Goal: Transaction & Acquisition: Purchase product/service

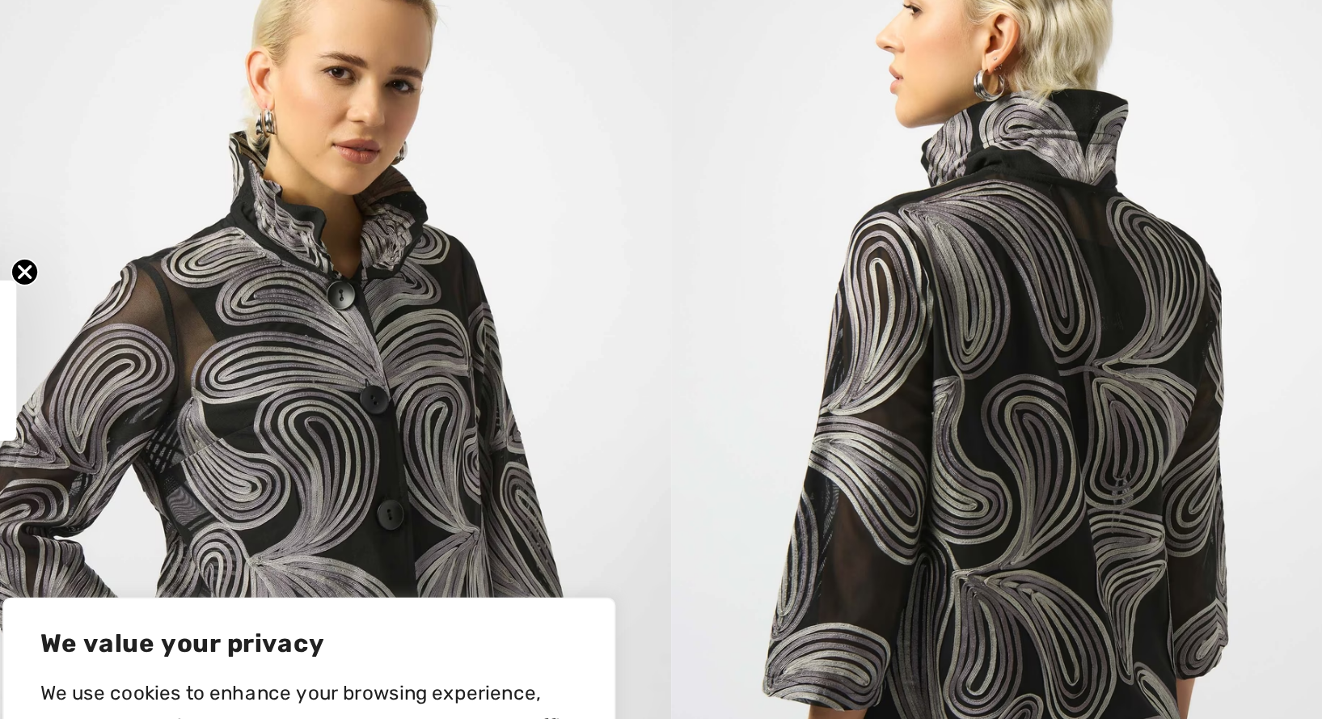
scroll to position [14, 0]
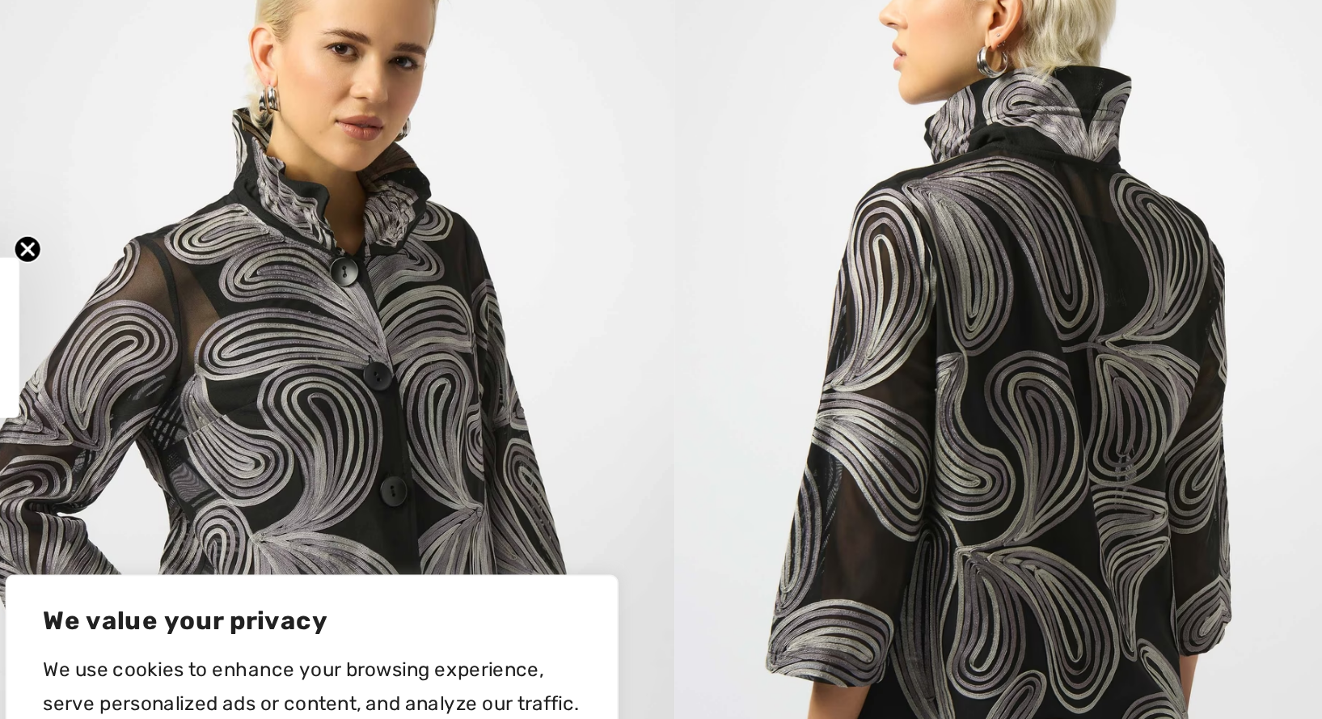
click at [93, 238] on img at bounding box center [210, 397] width 421 height 630
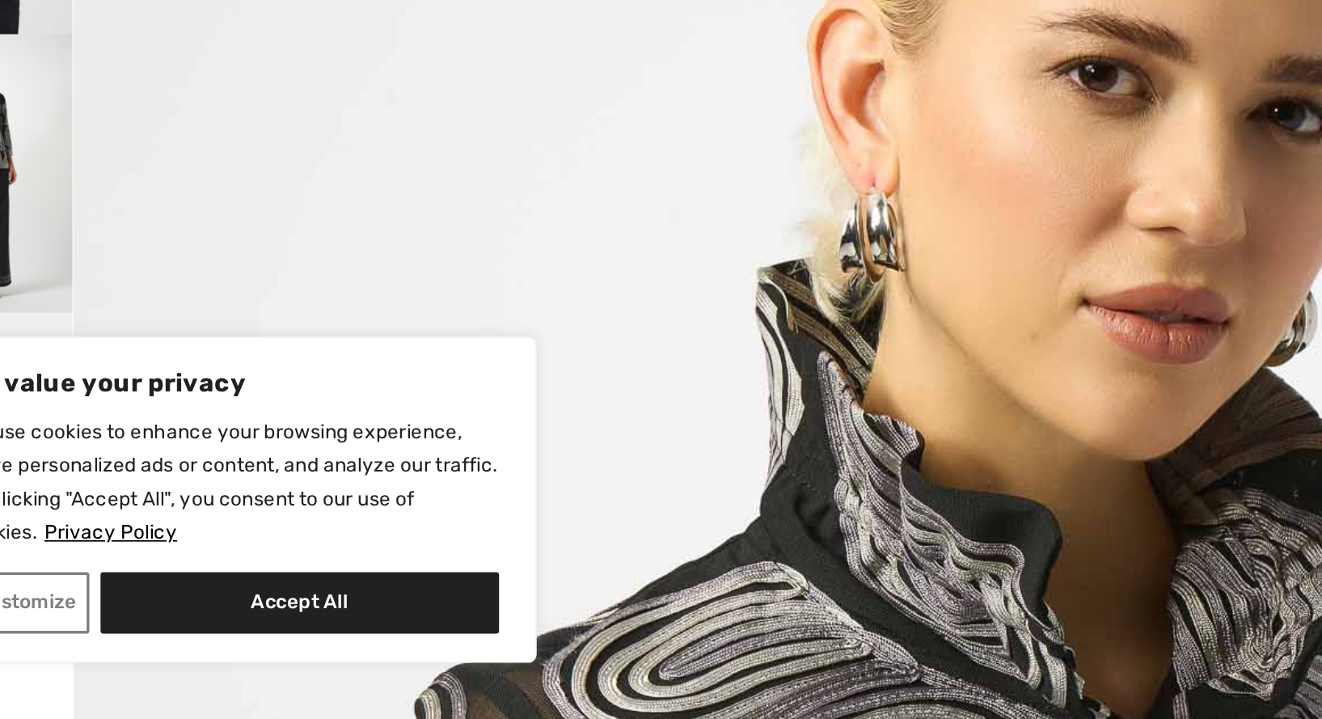
scroll to position [0, 0]
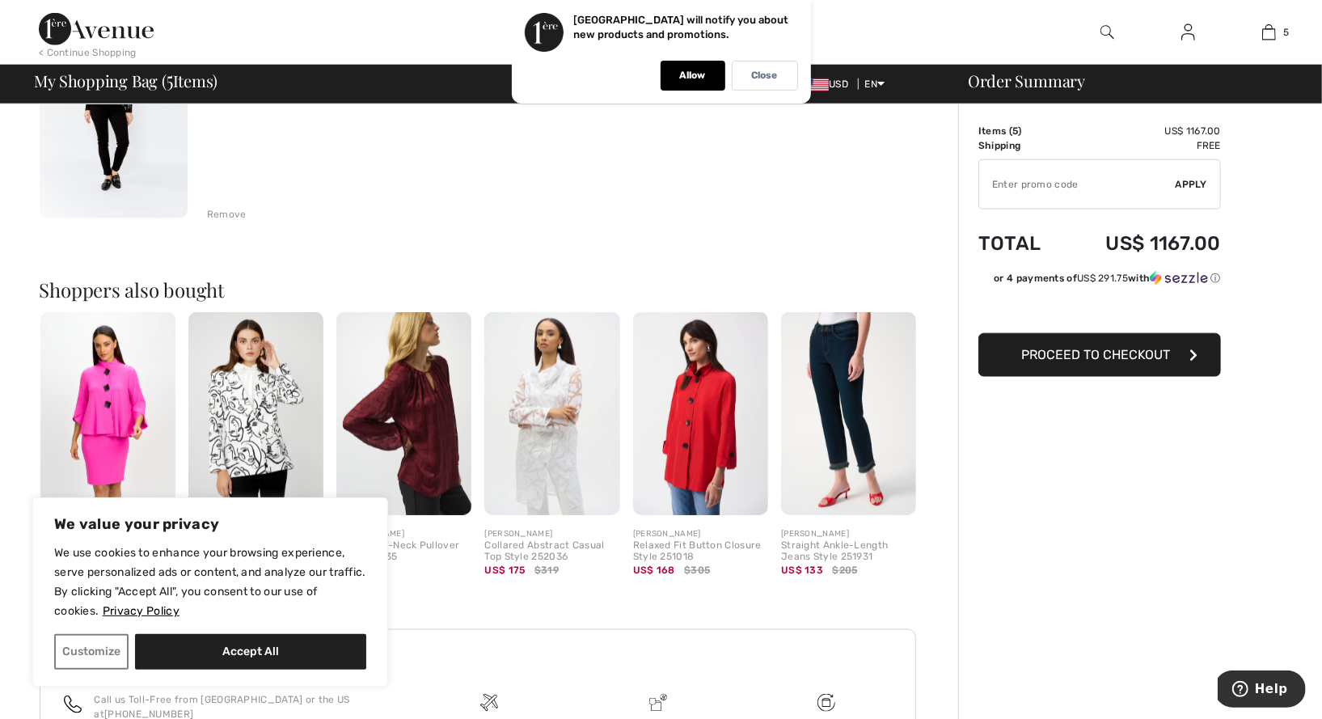
scroll to position [1219, 0]
click at [104, 442] on img at bounding box center [107, 415] width 135 height 203
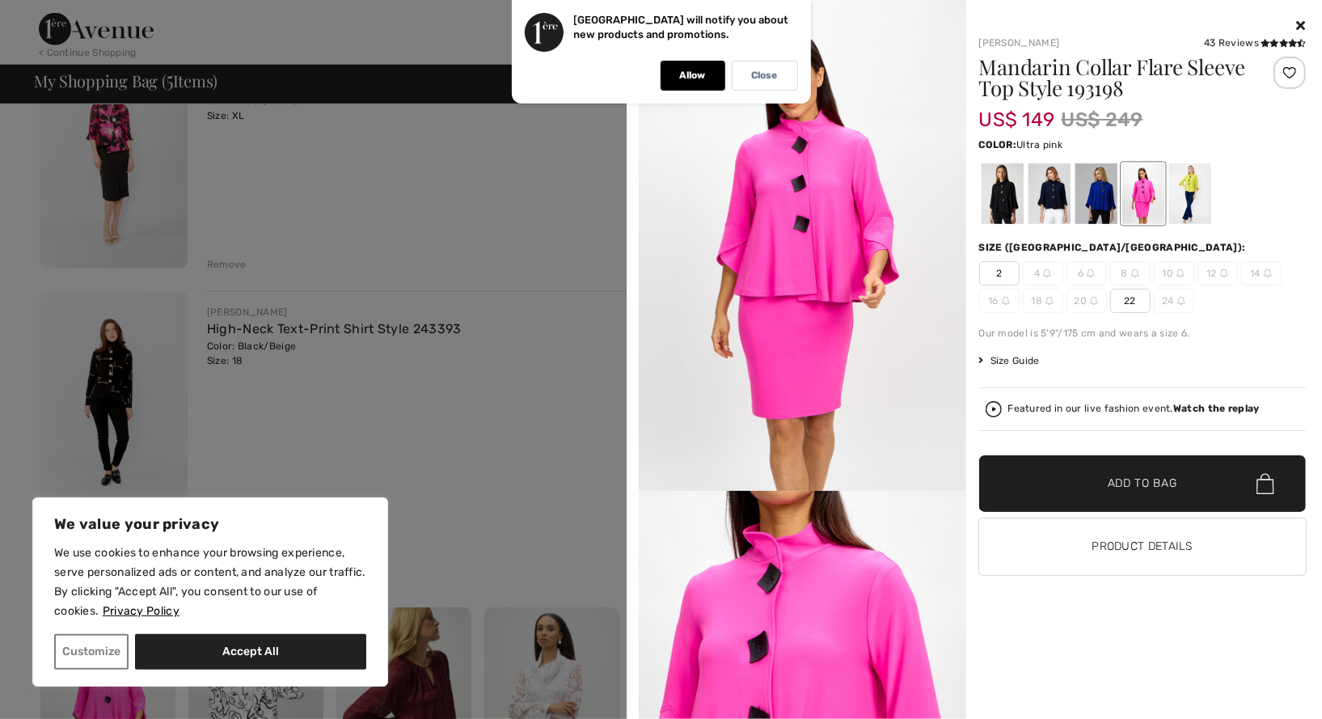
scroll to position [929, 0]
click at [837, 200] on img at bounding box center [803, 245] width 328 height 491
click at [757, 67] on div "Close" at bounding box center [765, 76] width 66 height 30
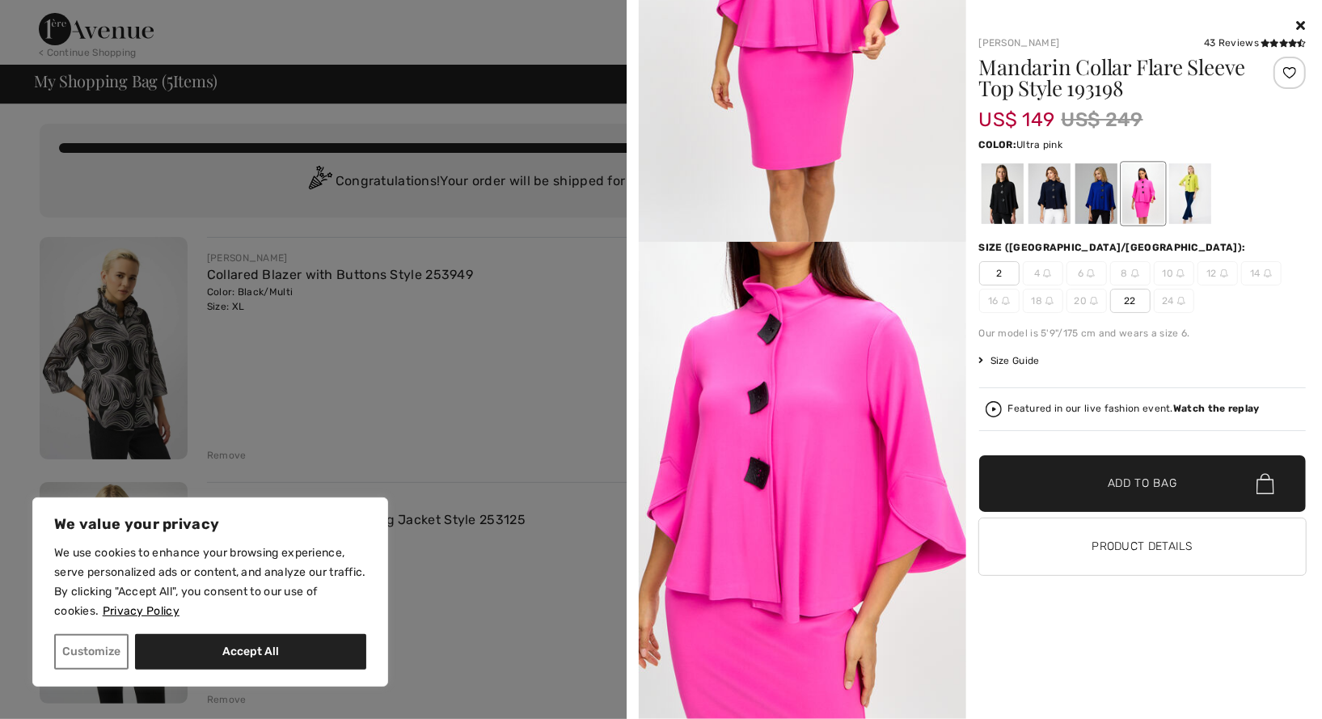
scroll to position [249, 0]
click at [880, 523] on img at bounding box center [803, 487] width 328 height 491
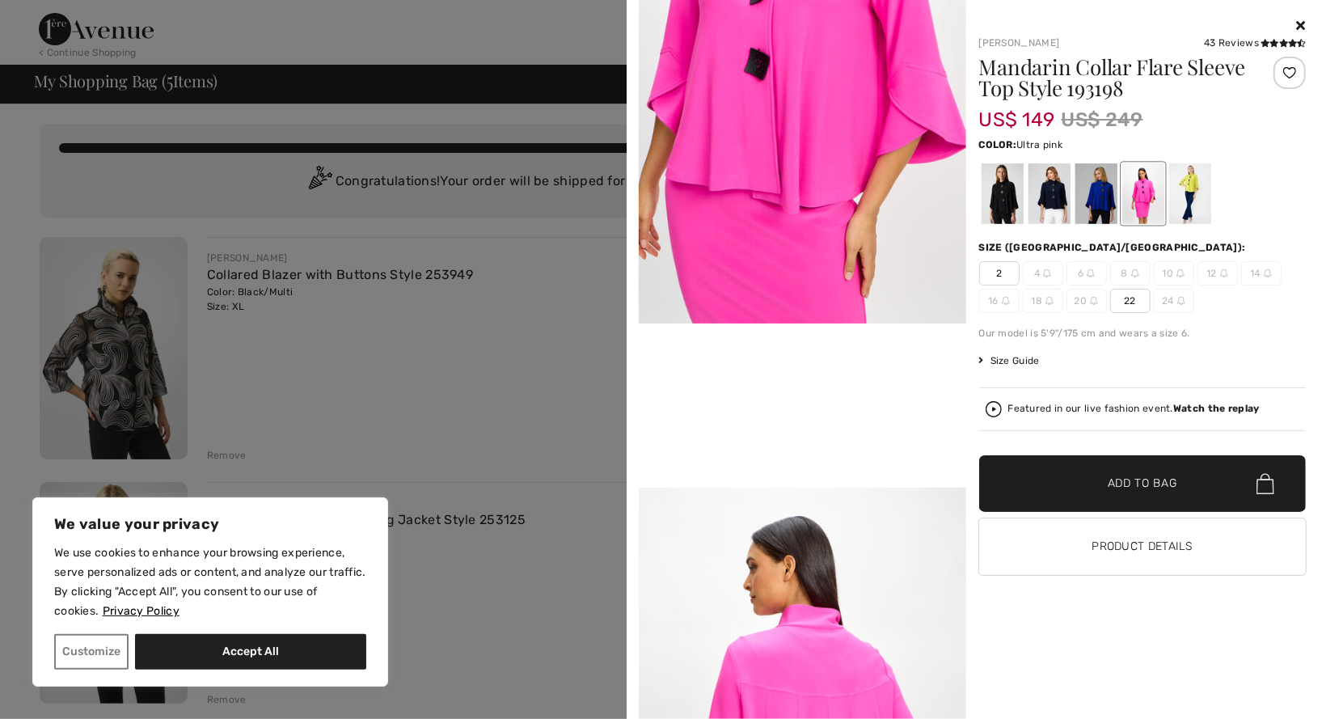
scroll to position [660, 0]
click at [1103, 197] on div at bounding box center [1096, 193] width 42 height 61
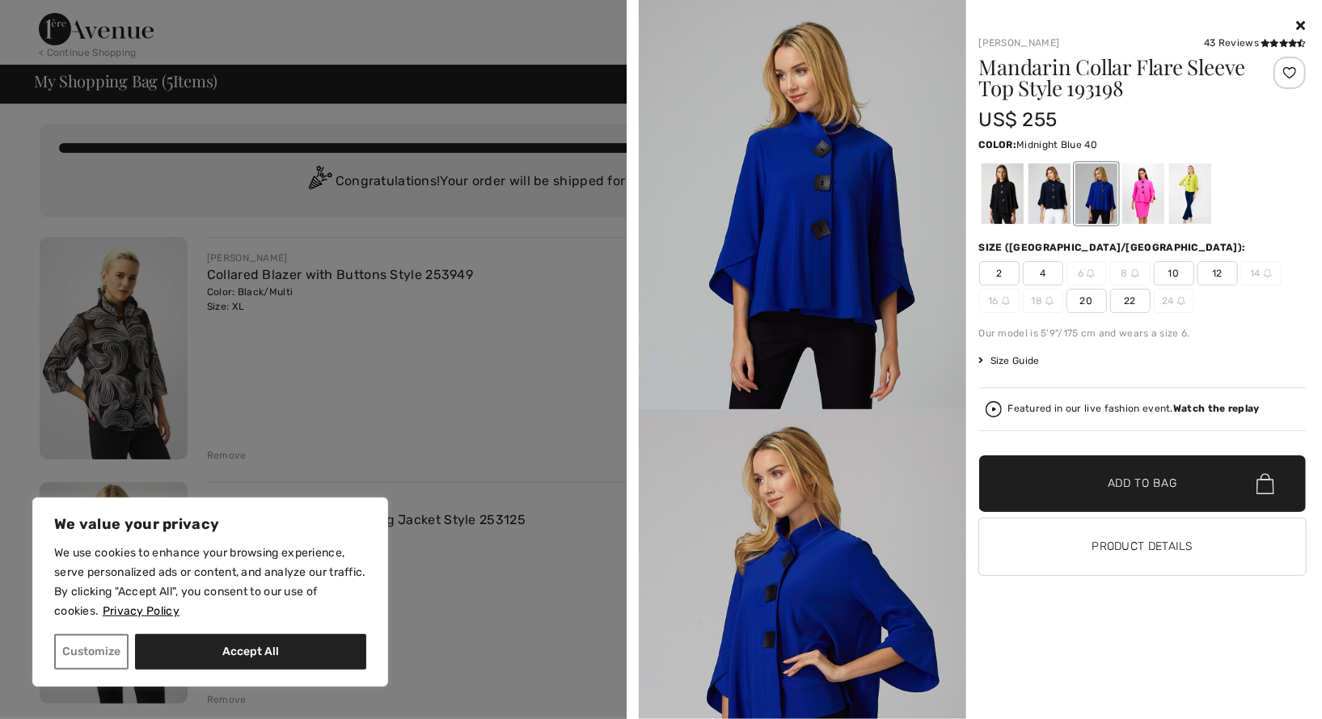
click at [1060, 200] on div at bounding box center [1049, 193] width 42 height 61
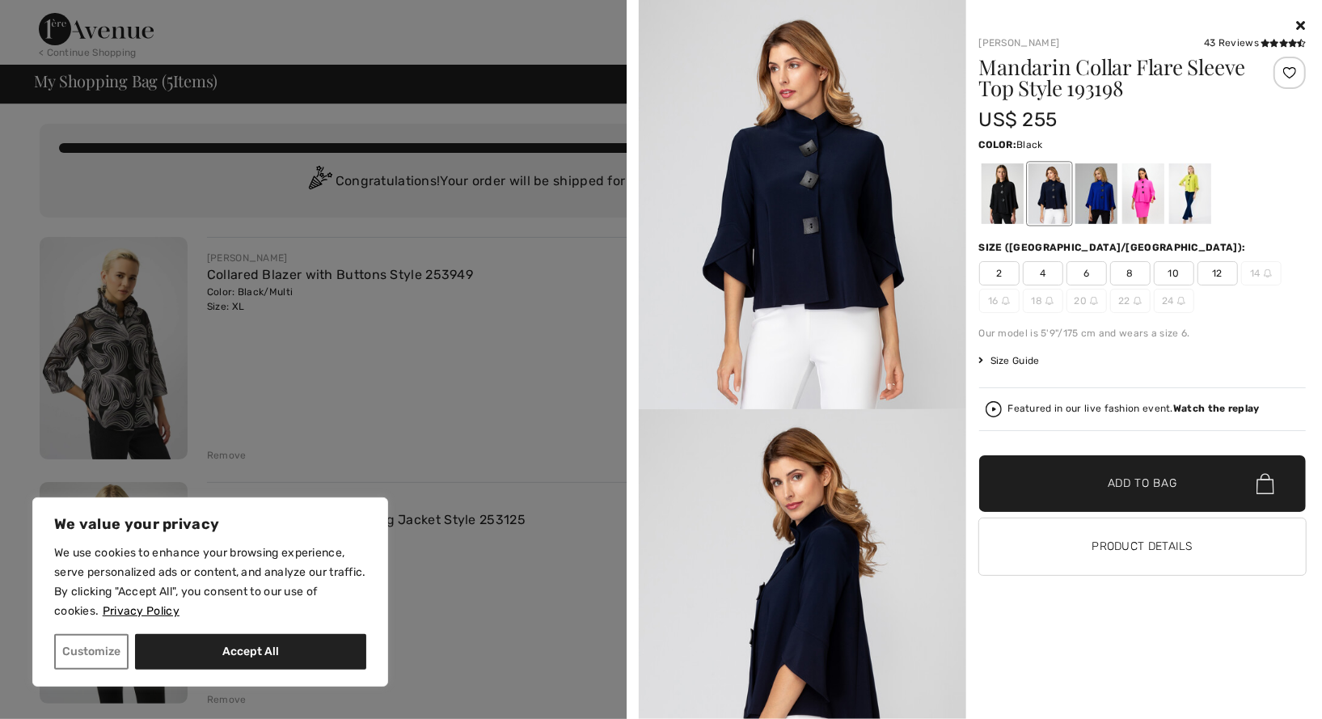
click at [996, 213] on div at bounding box center [1002, 193] width 42 height 61
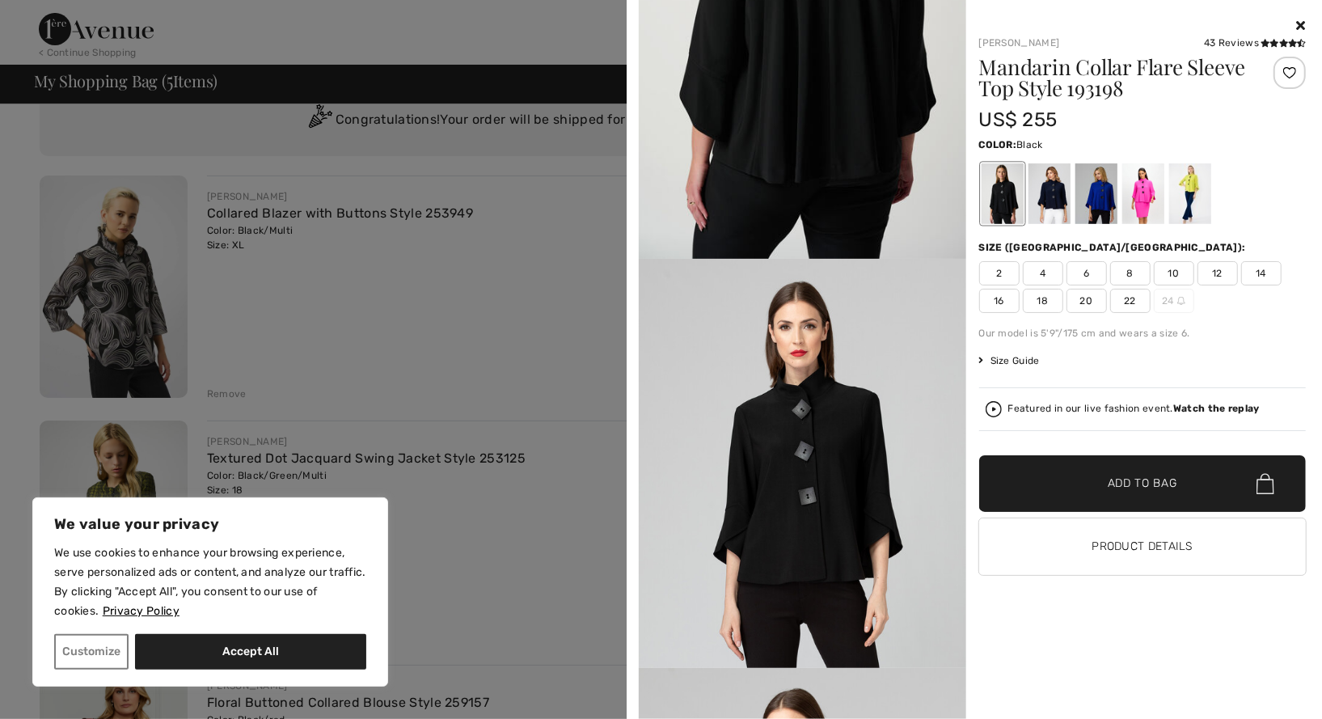
scroll to position [3847, 0]
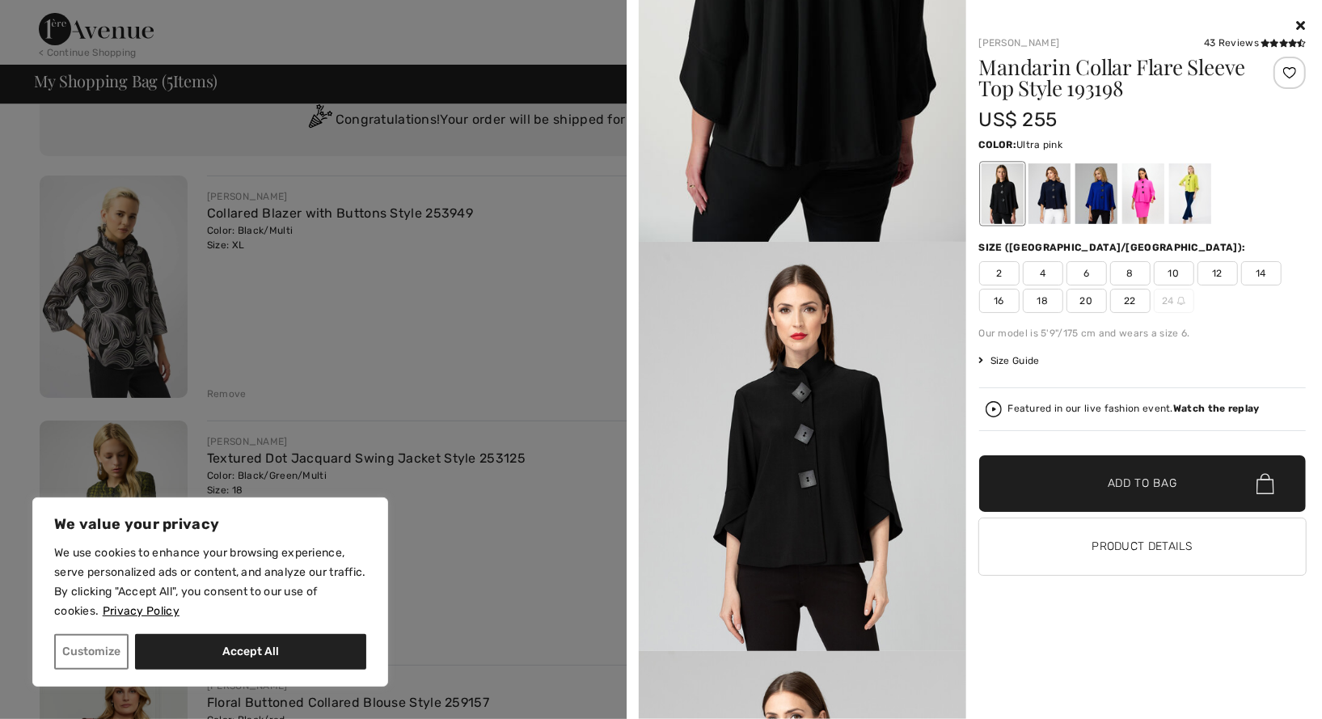
click at [1145, 189] on div at bounding box center [1143, 193] width 42 height 61
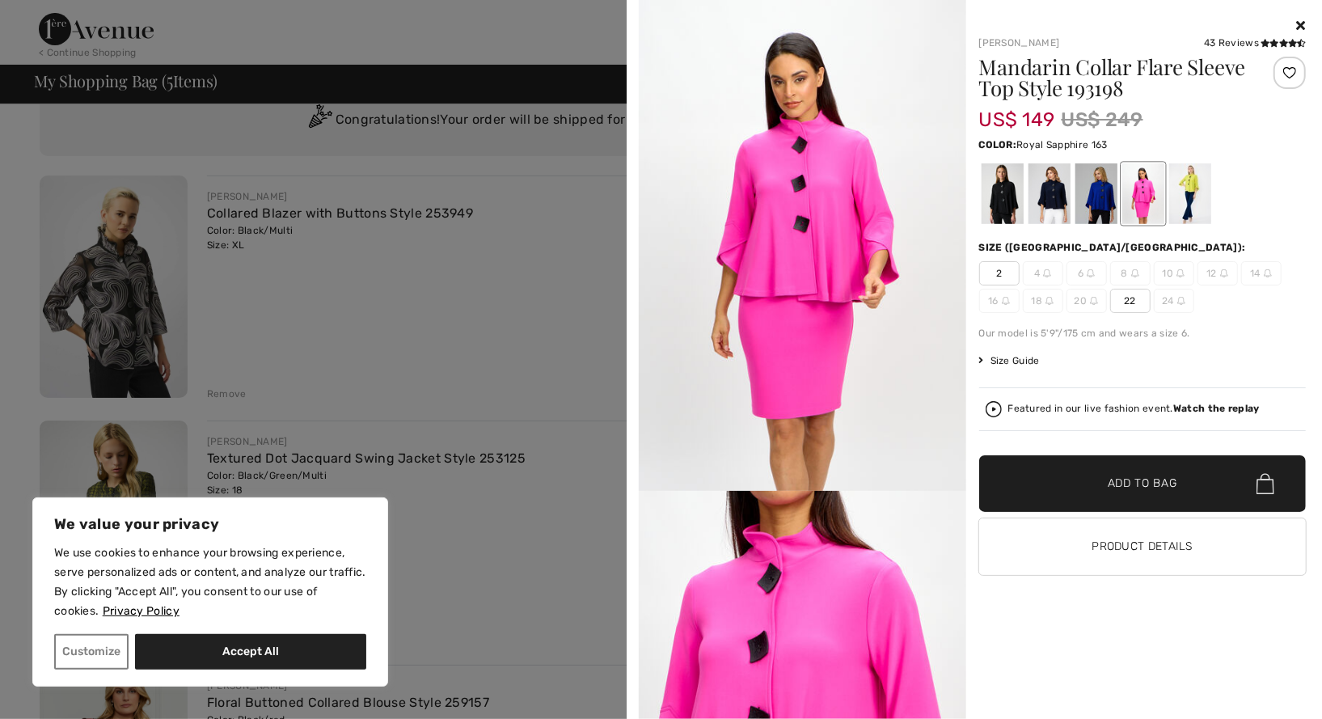
click at [1098, 191] on div at bounding box center [1096, 193] width 42 height 61
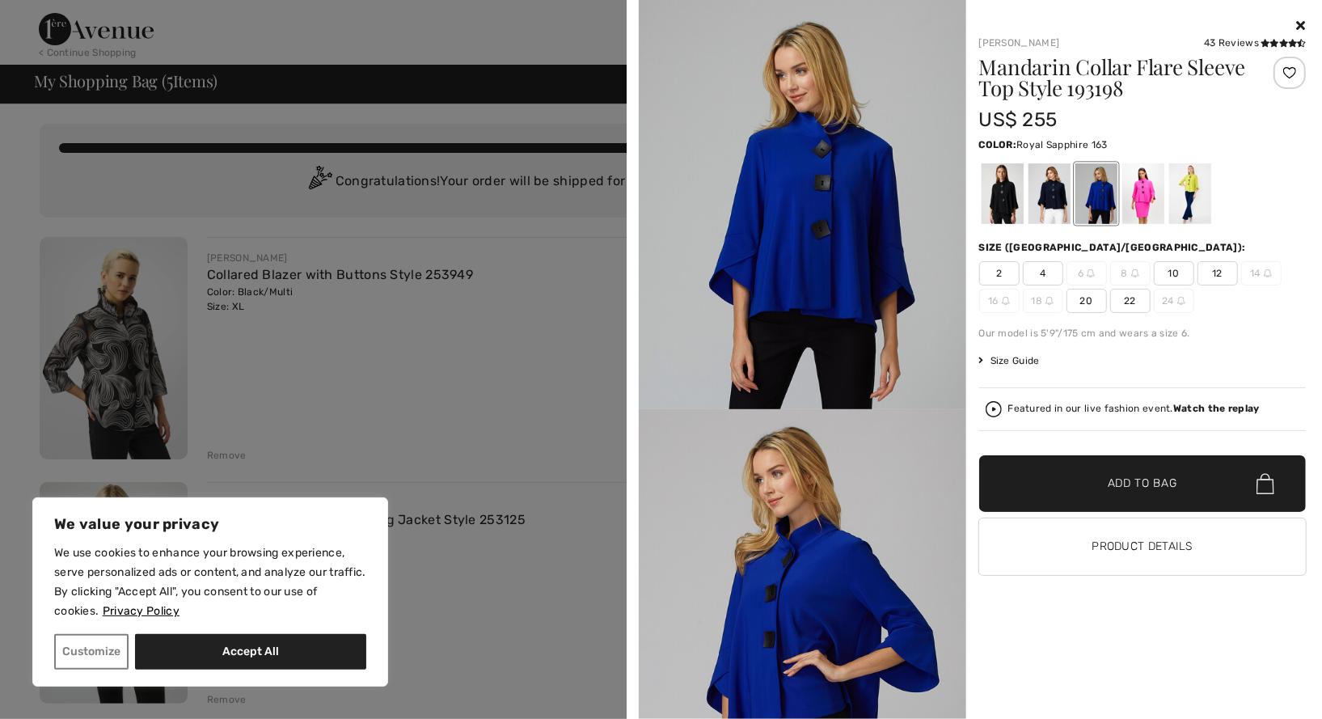
scroll to position [0, 0]
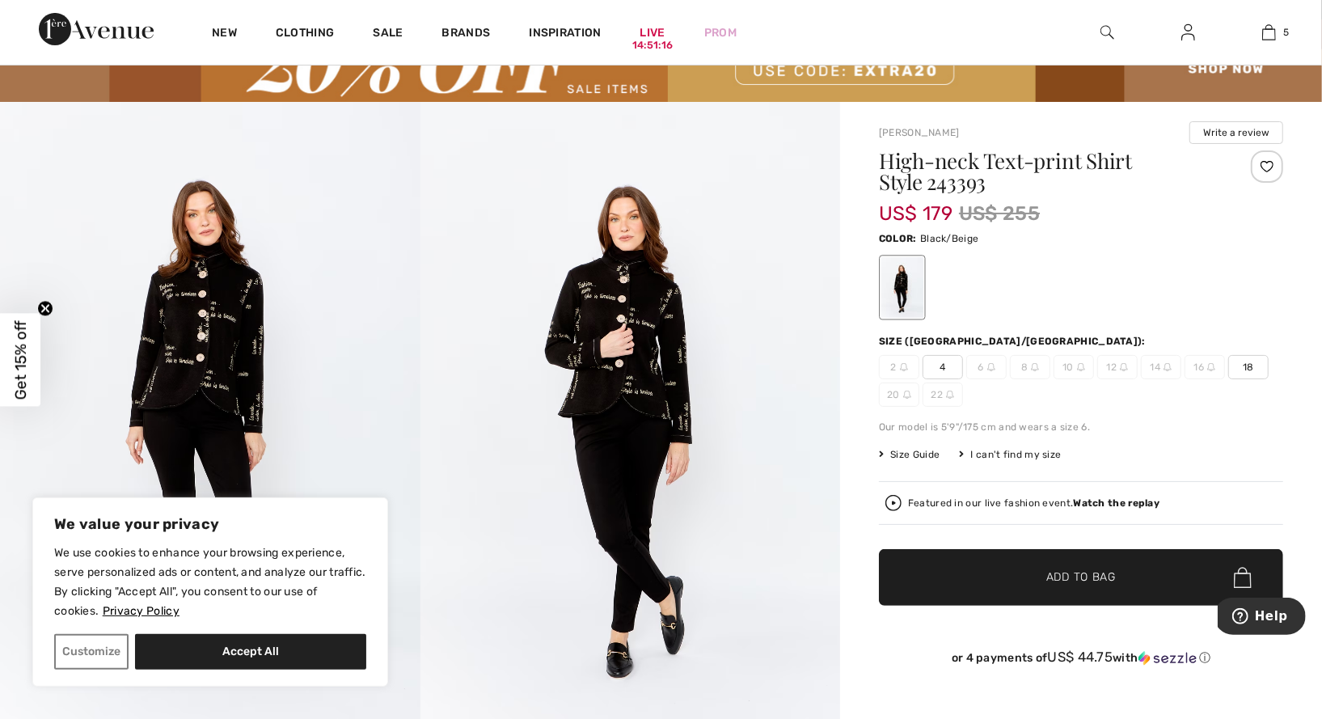
scroll to position [88, 0]
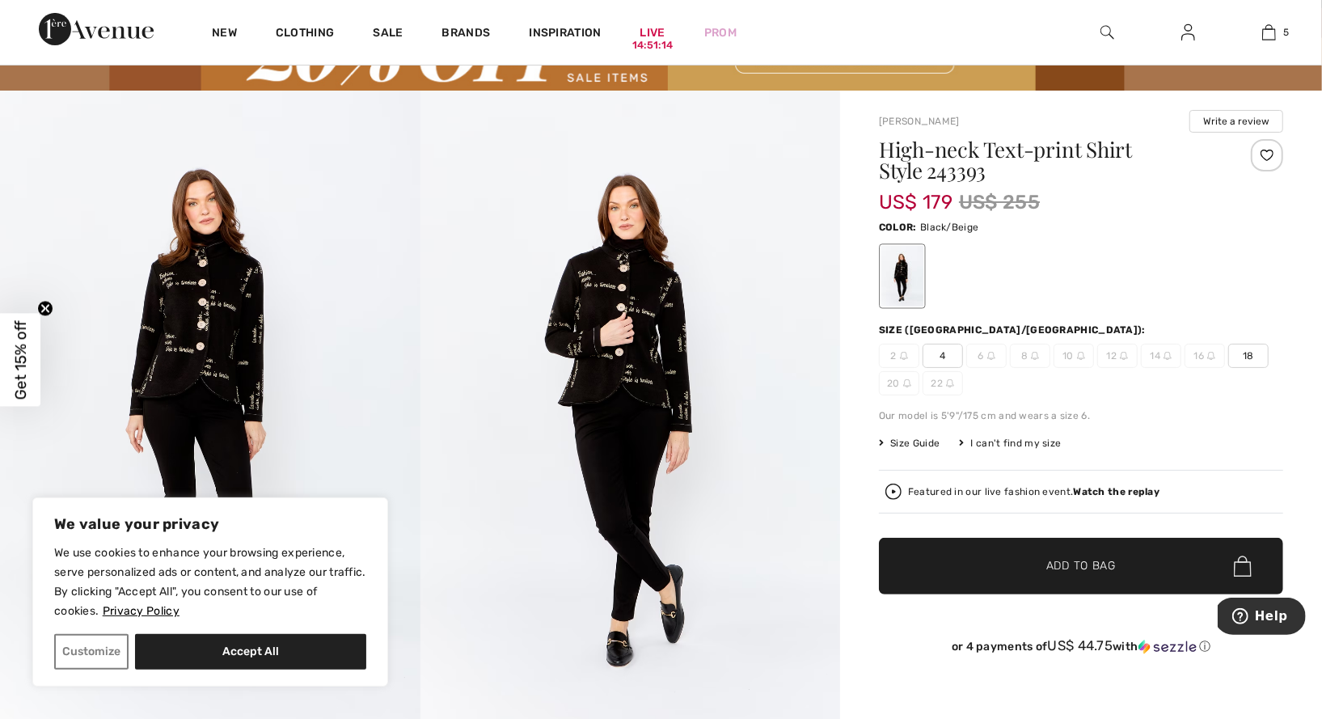
click at [218, 324] on img at bounding box center [210, 406] width 421 height 630
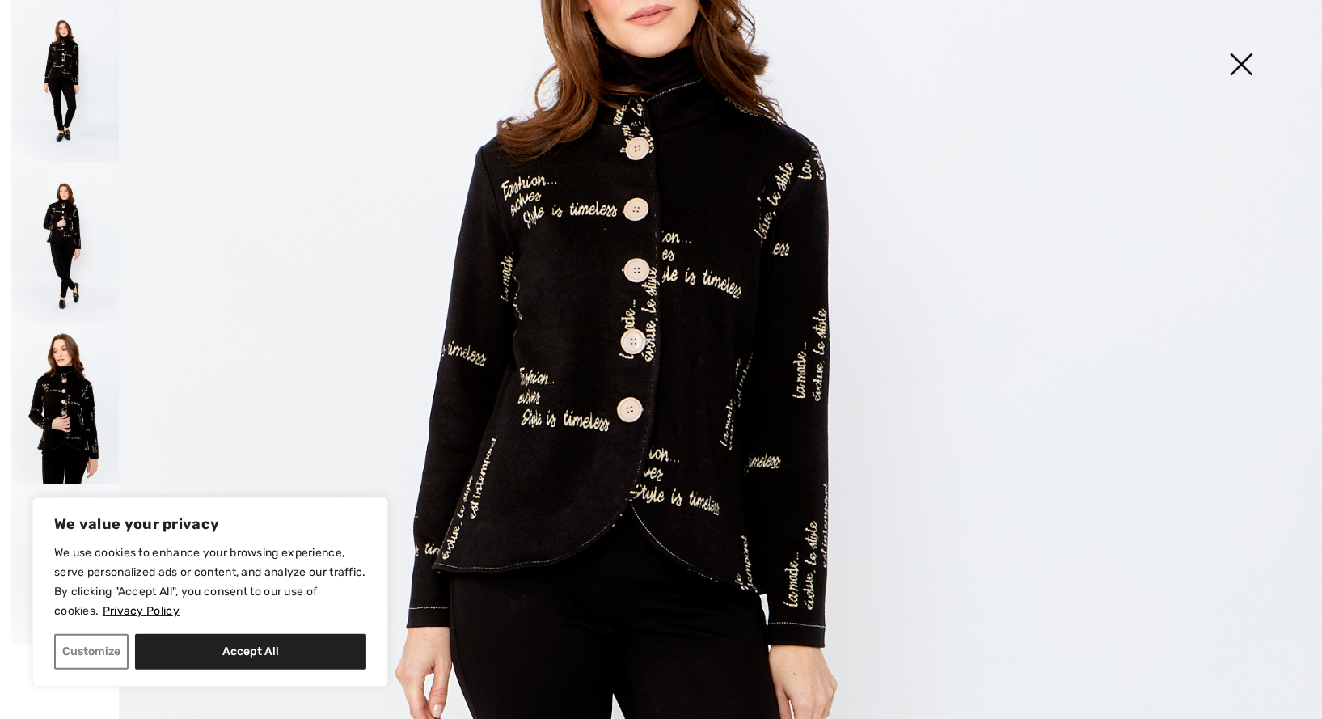
scroll to position [400, 0]
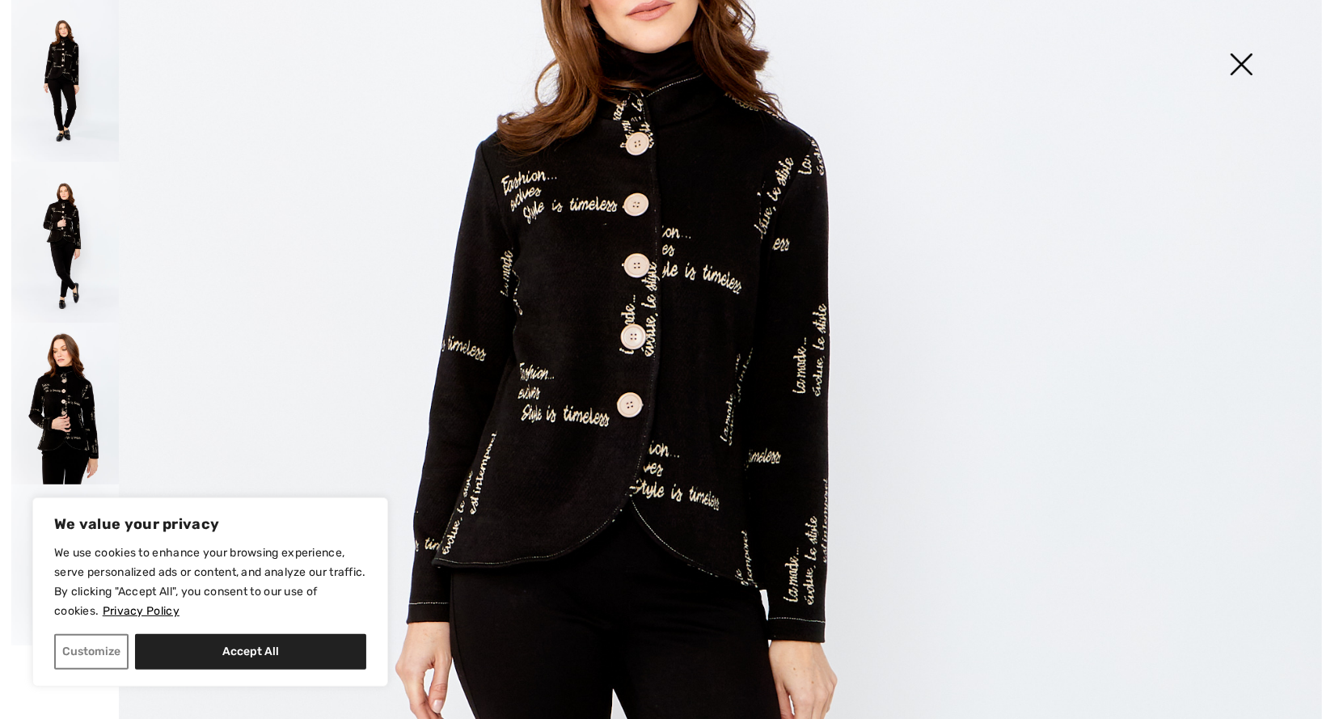
click at [77, 239] on img at bounding box center [65, 243] width 108 height 162
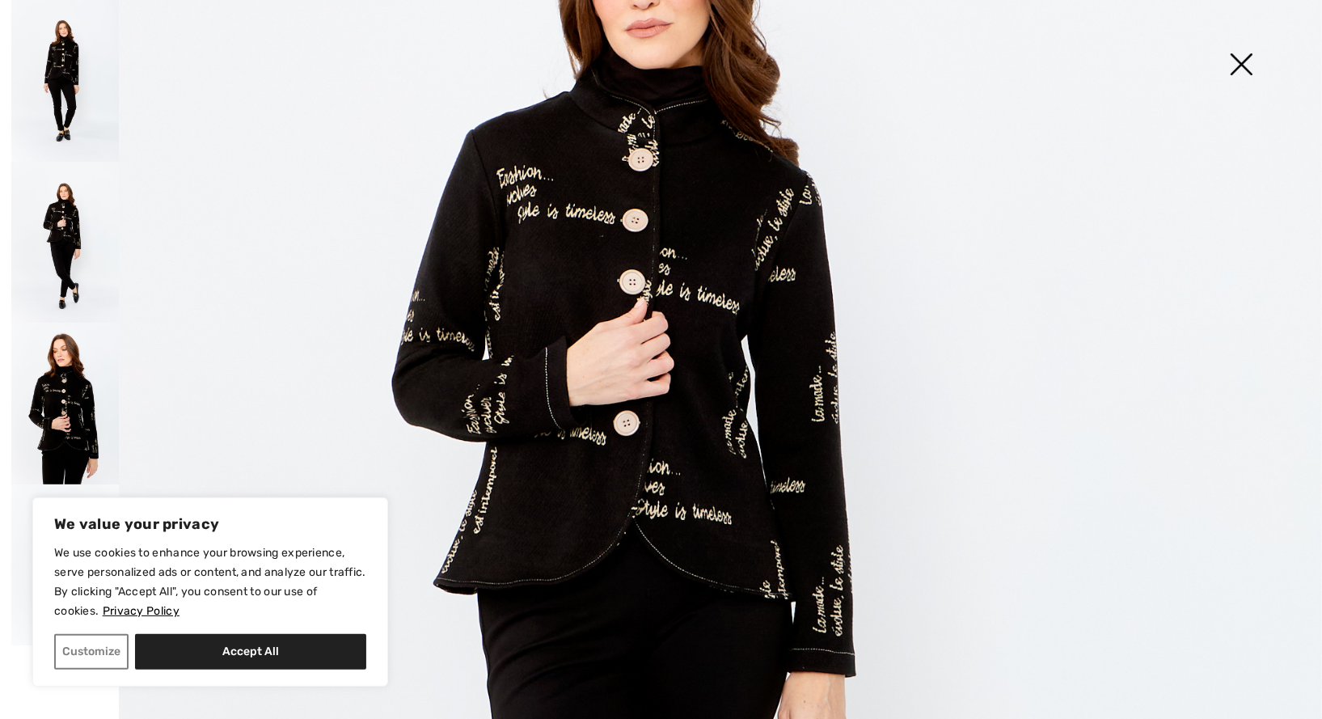
click at [57, 380] on img at bounding box center [65, 404] width 108 height 162
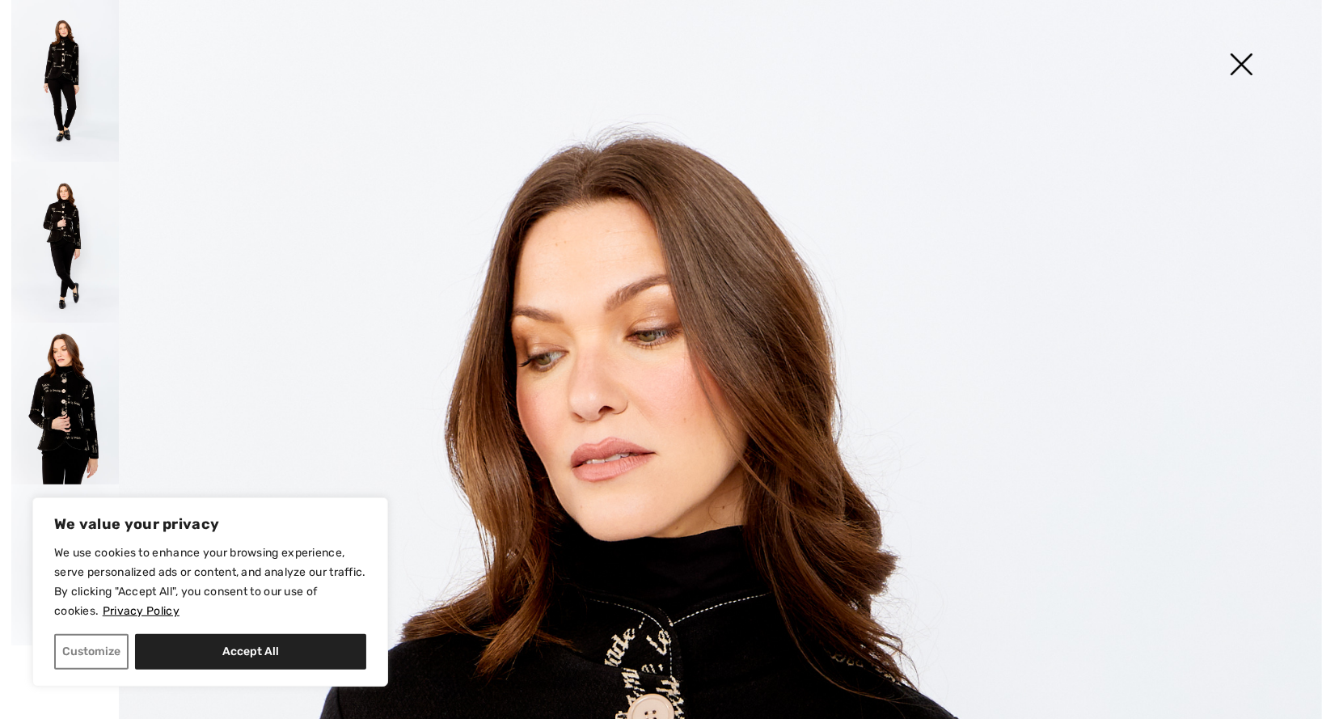
scroll to position [0, 0]
click at [67, 74] on img at bounding box center [65, 81] width 108 height 162
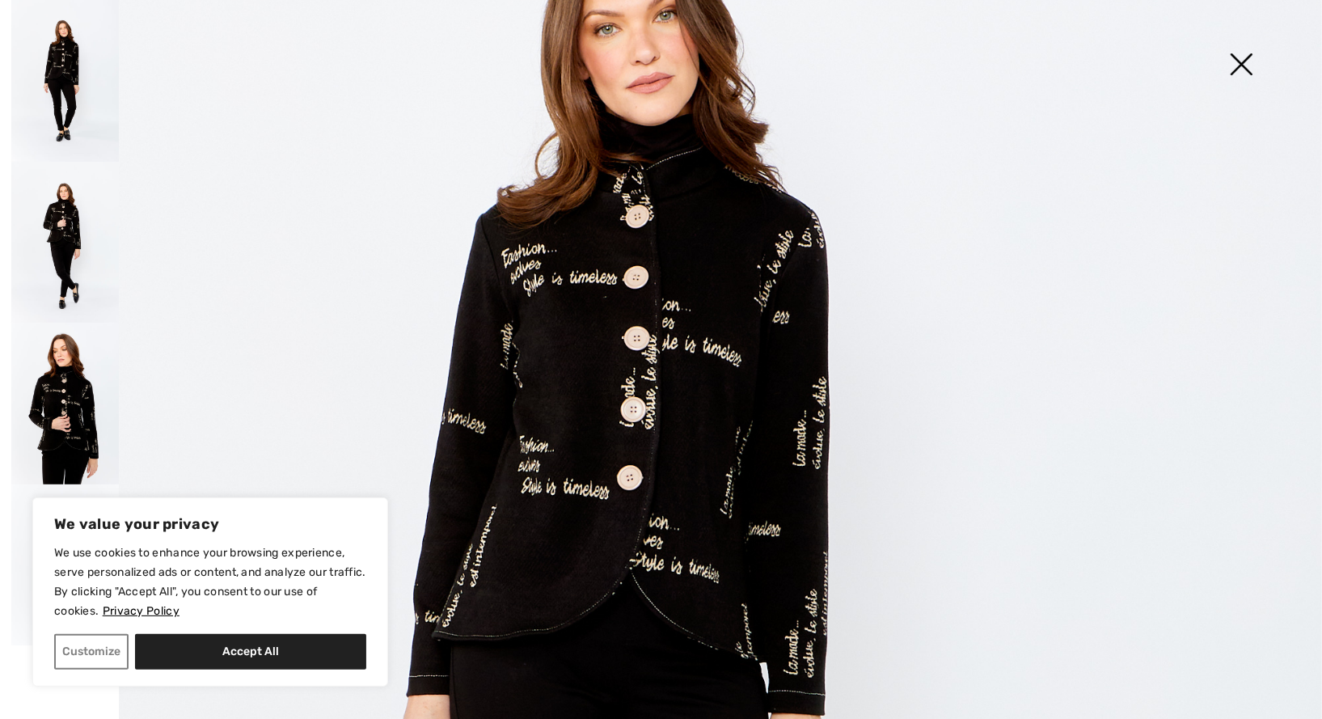
scroll to position [335, 0]
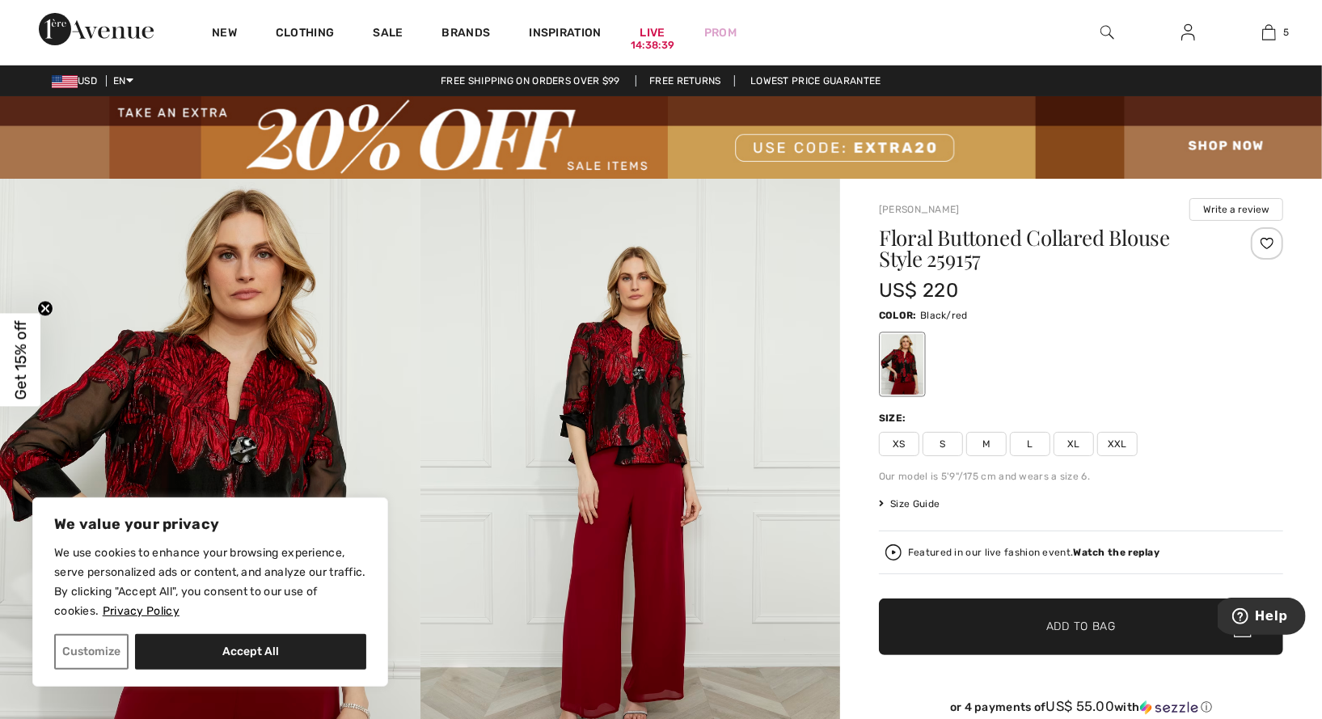
click at [311, 421] on img at bounding box center [210, 494] width 421 height 630
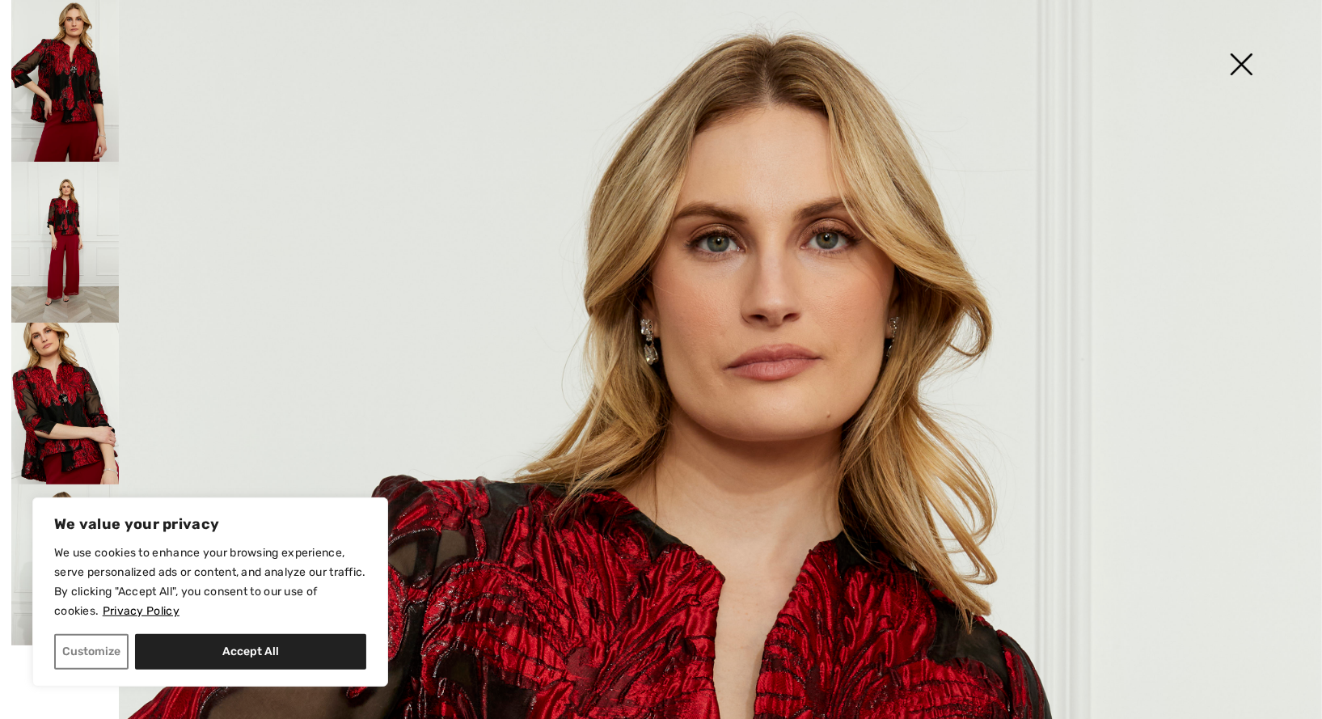
click at [1245, 57] on img at bounding box center [1241, 65] width 81 height 83
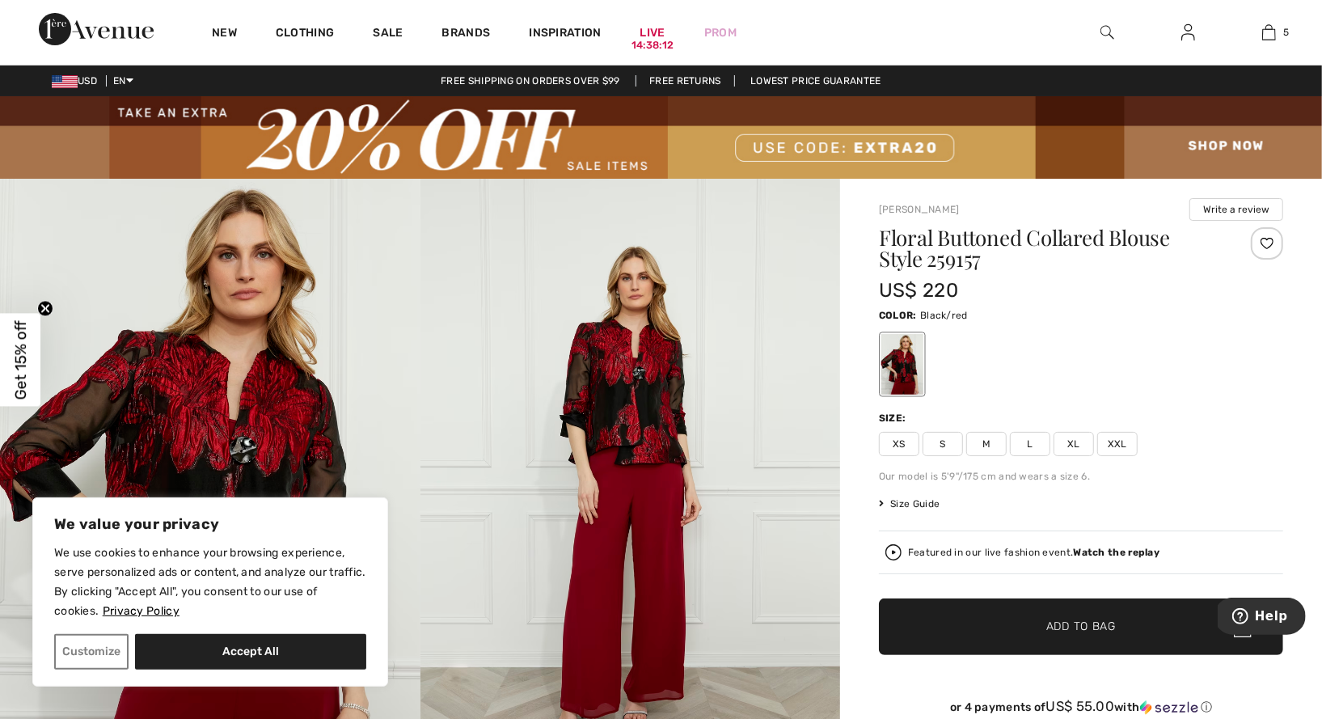
click at [1114, 441] on span "XXL" at bounding box center [1117, 444] width 40 height 24
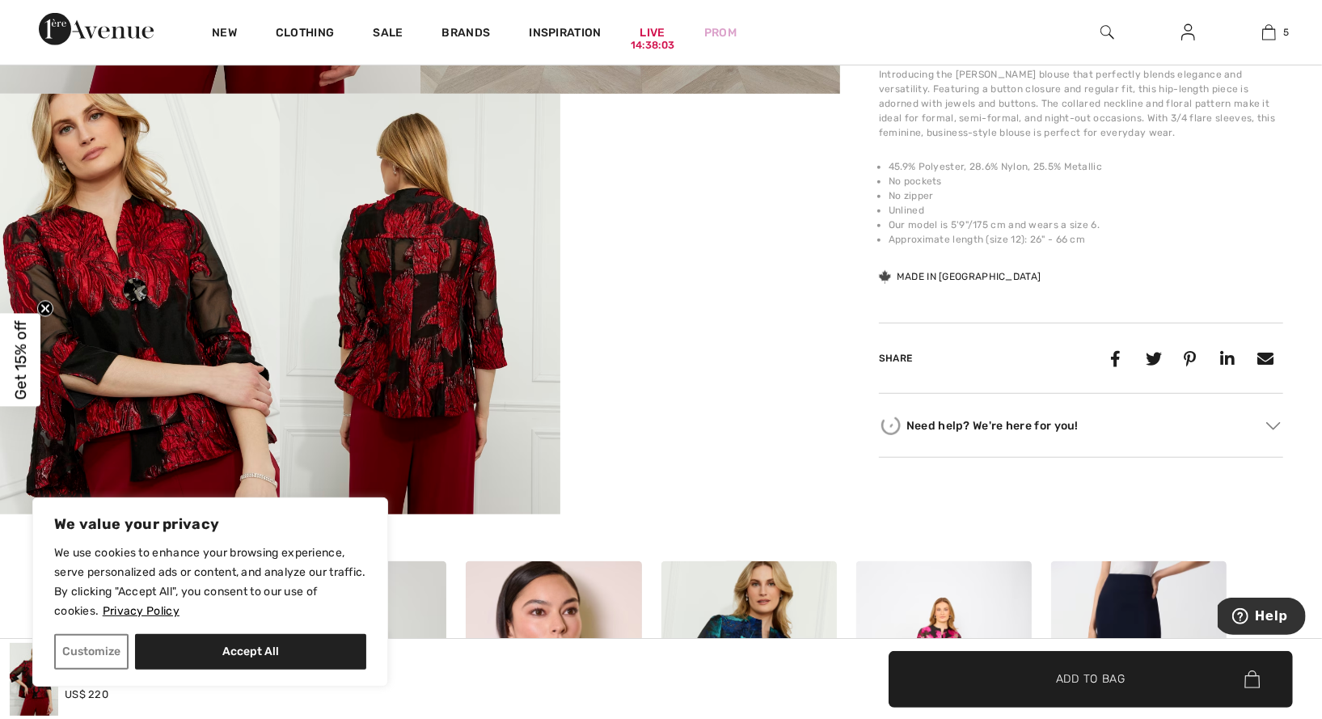
scroll to position [716, 0]
click at [430, 391] on img at bounding box center [420, 303] width 280 height 420
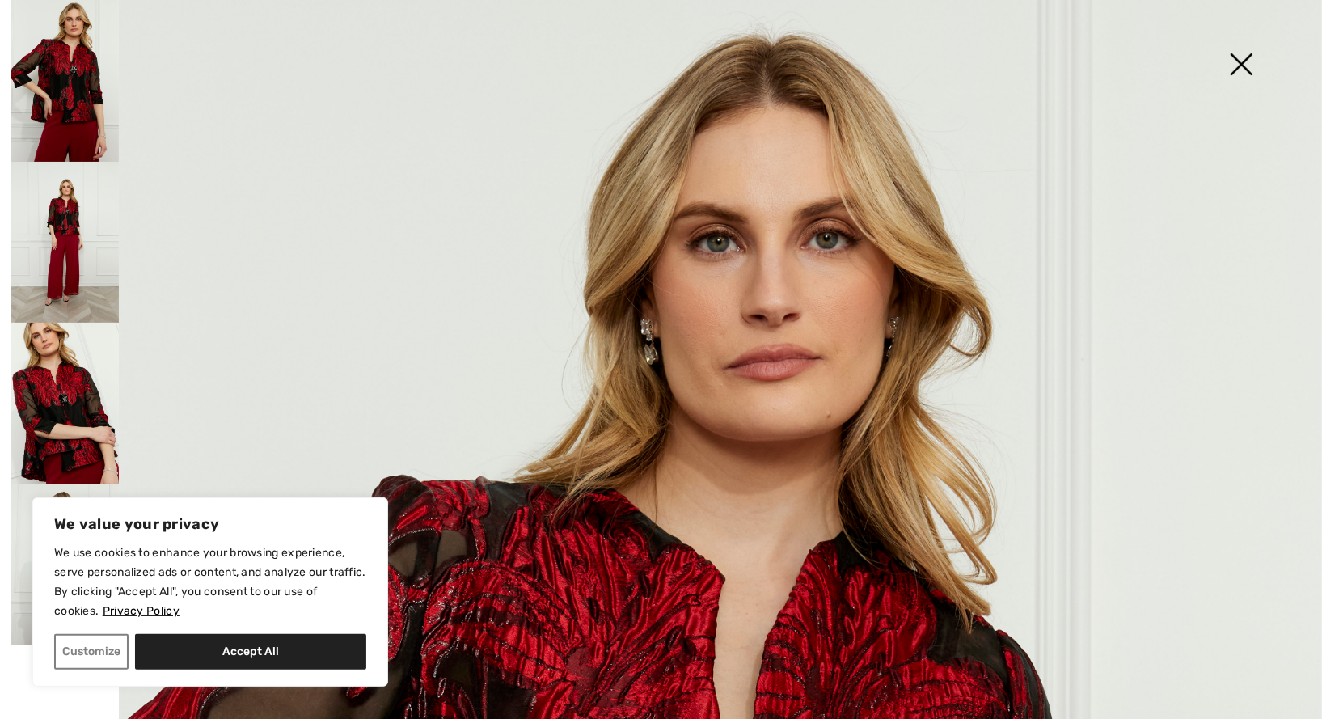
scroll to position [0, 0]
click at [78, 417] on img at bounding box center [65, 404] width 108 height 162
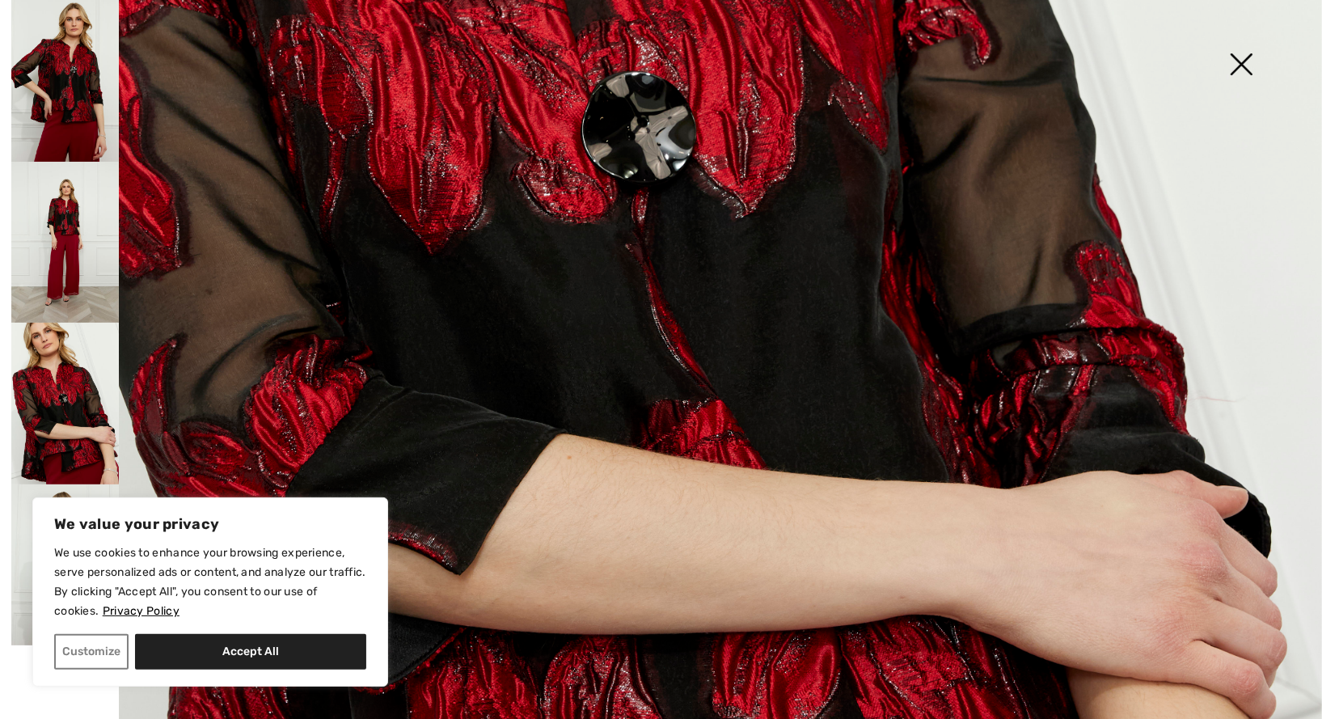
scroll to position [795, 0]
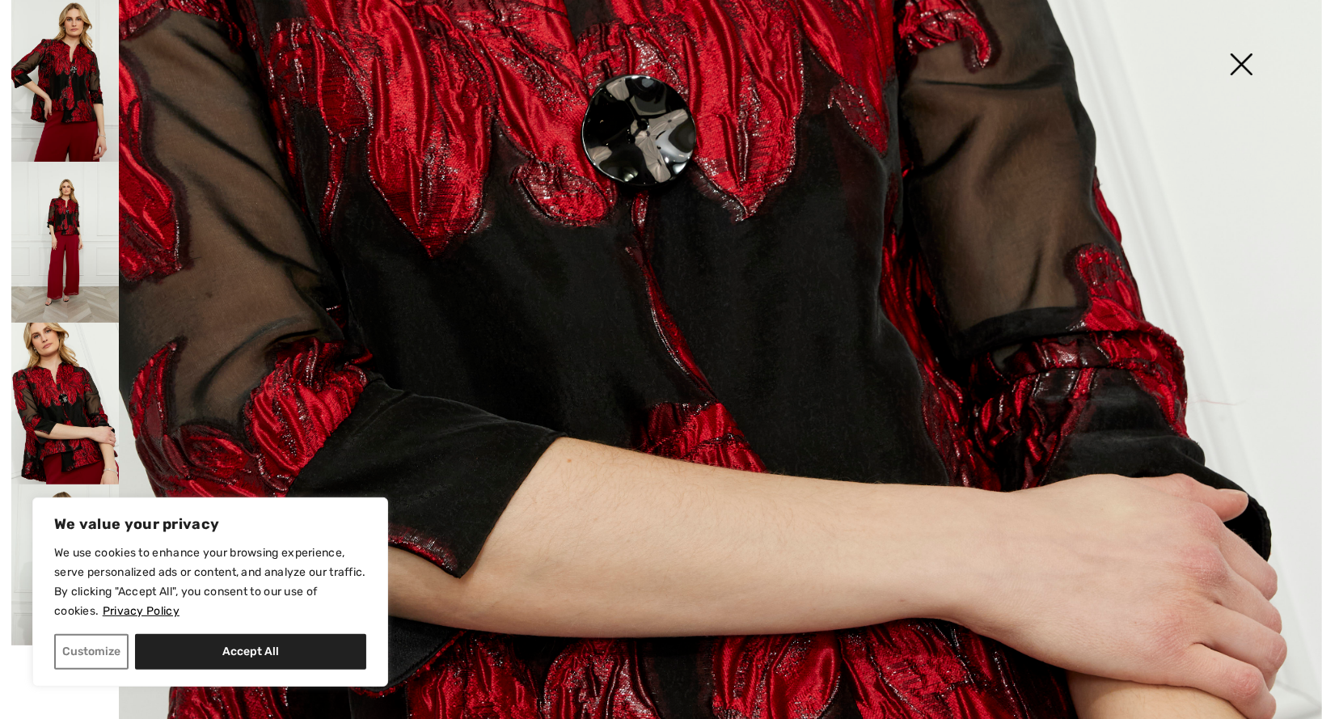
click at [1236, 57] on img at bounding box center [1241, 65] width 81 height 83
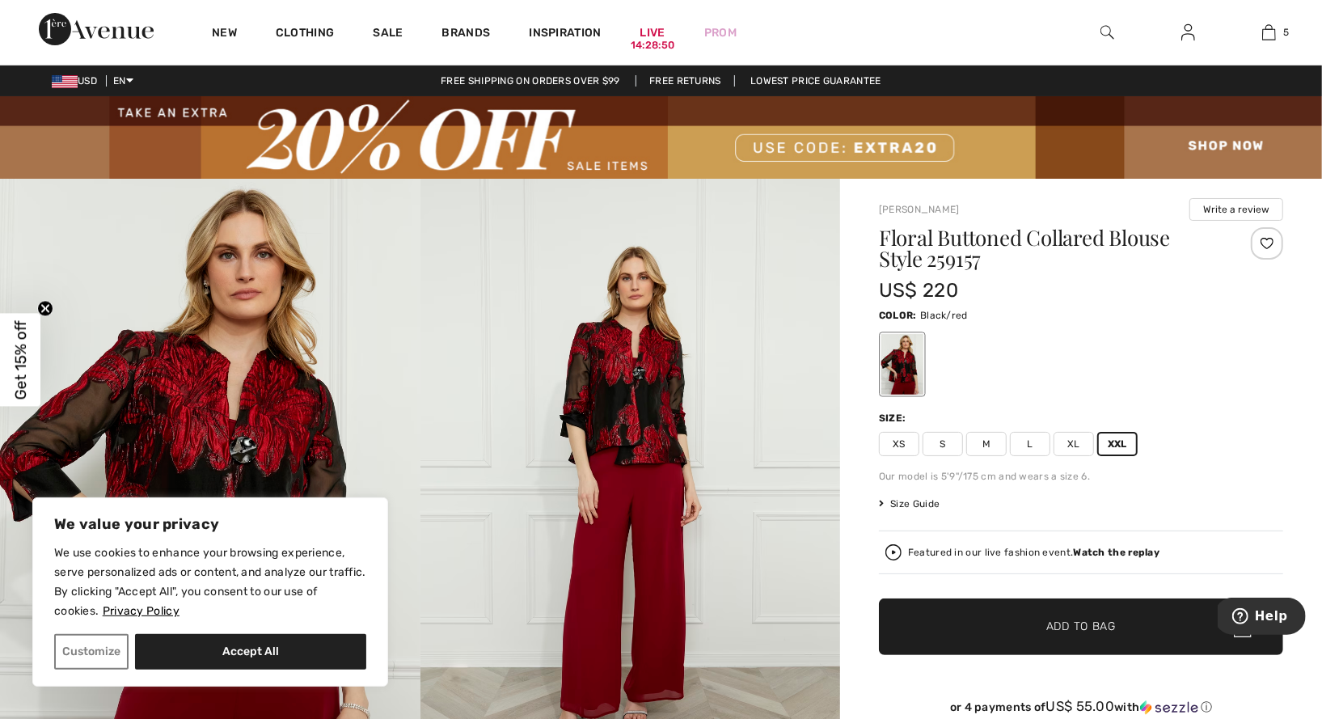
scroll to position [0, 0]
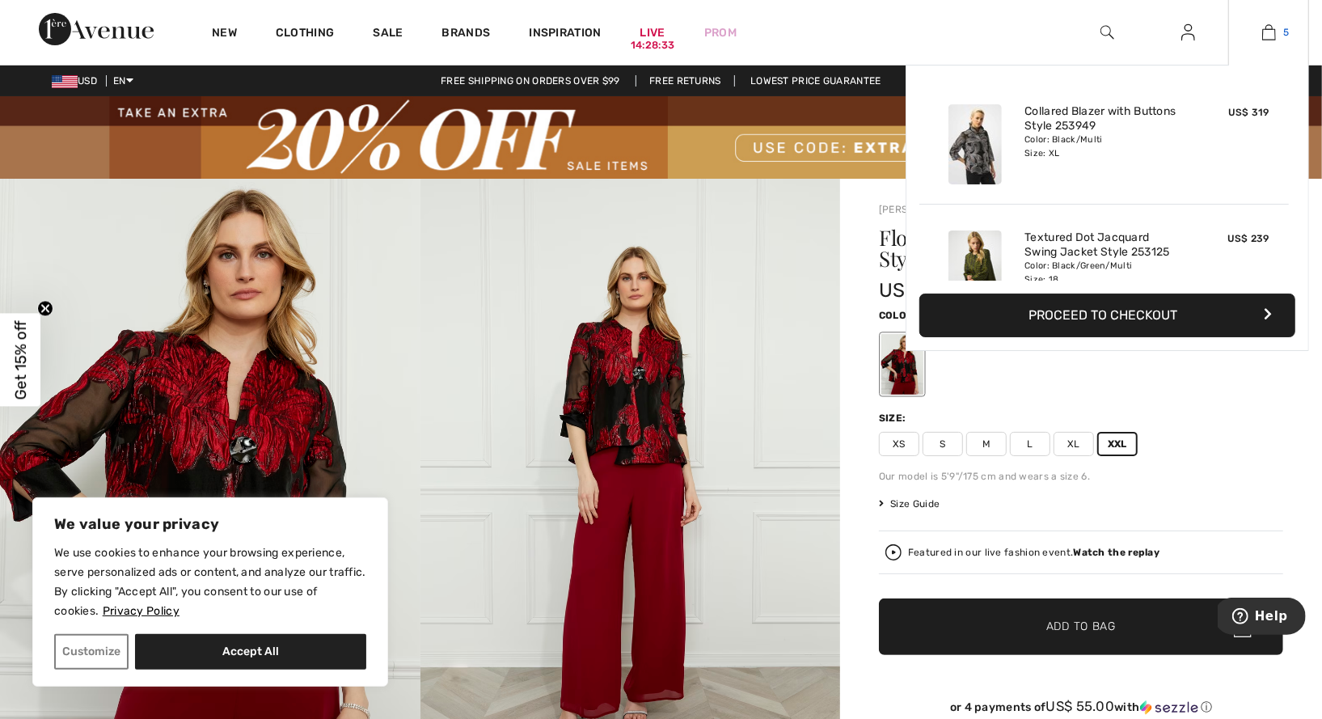
click at [1270, 33] on img at bounding box center [1269, 32] width 14 height 19
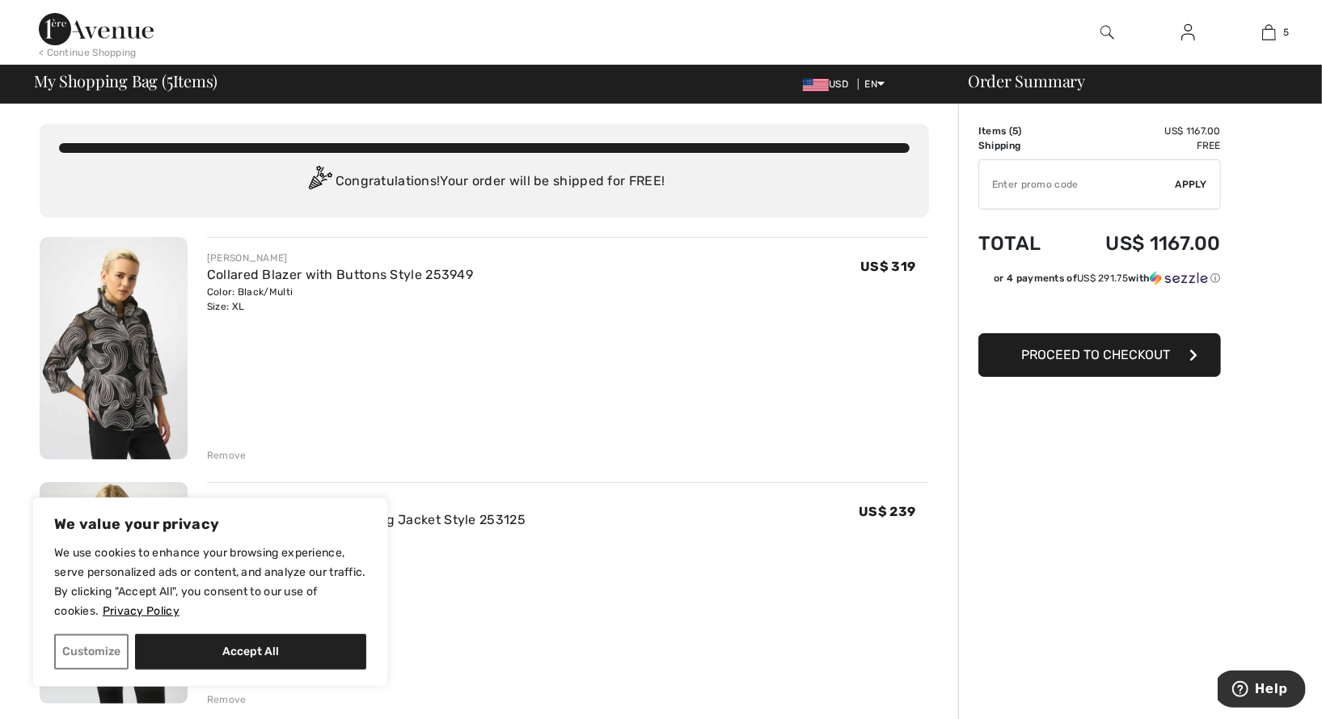
click at [119, 343] on img at bounding box center [114, 348] width 148 height 222
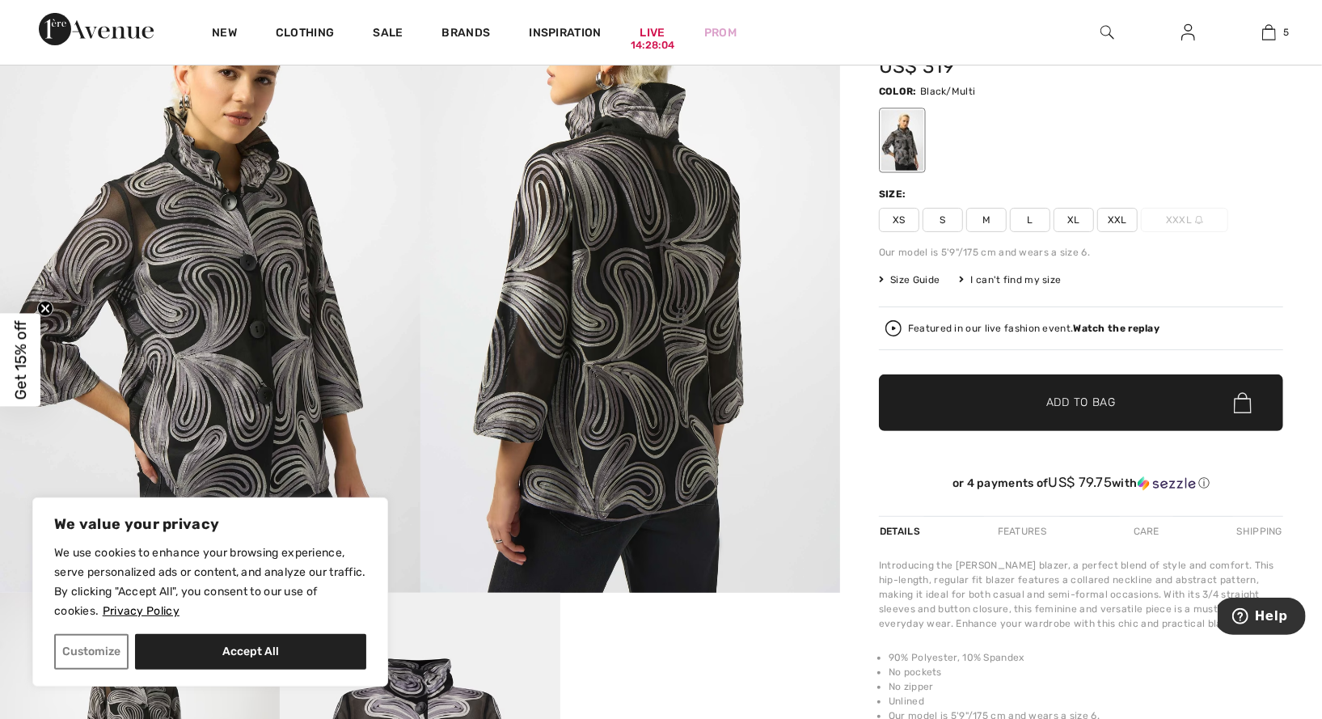
scroll to position [206, 0]
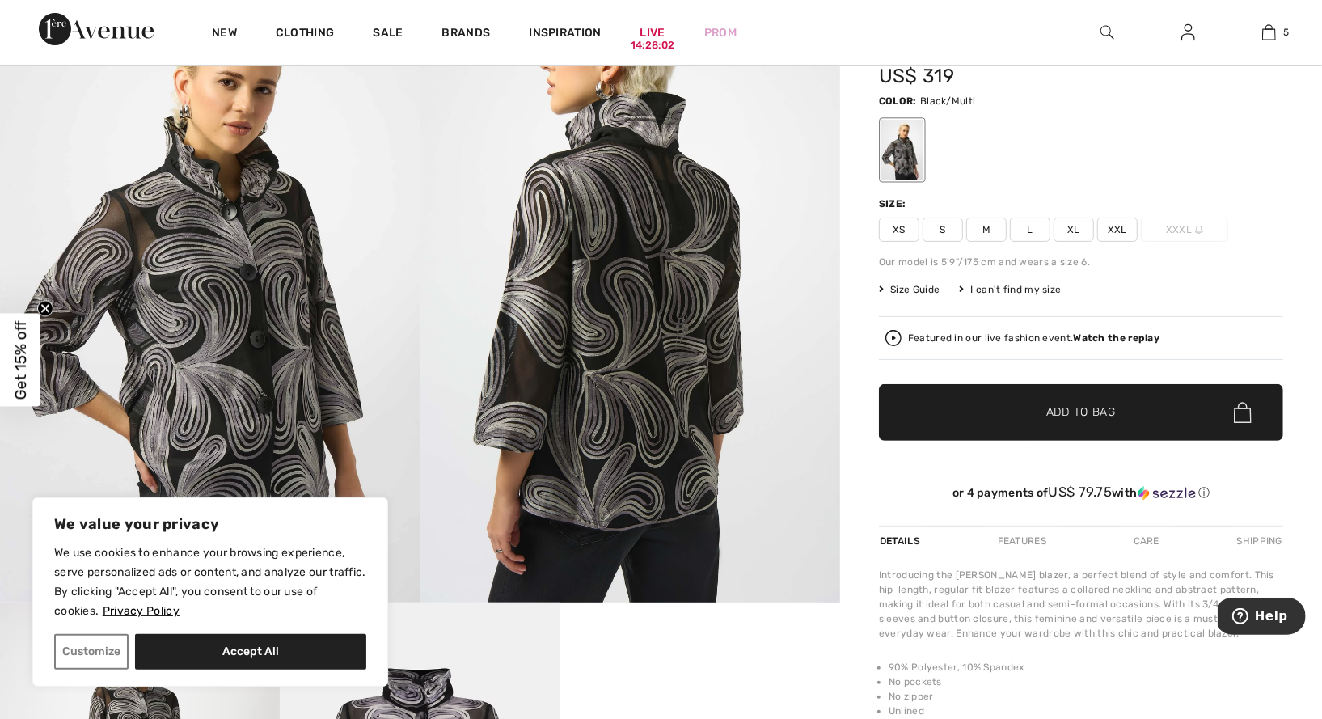
click at [99, 271] on img at bounding box center [210, 288] width 421 height 630
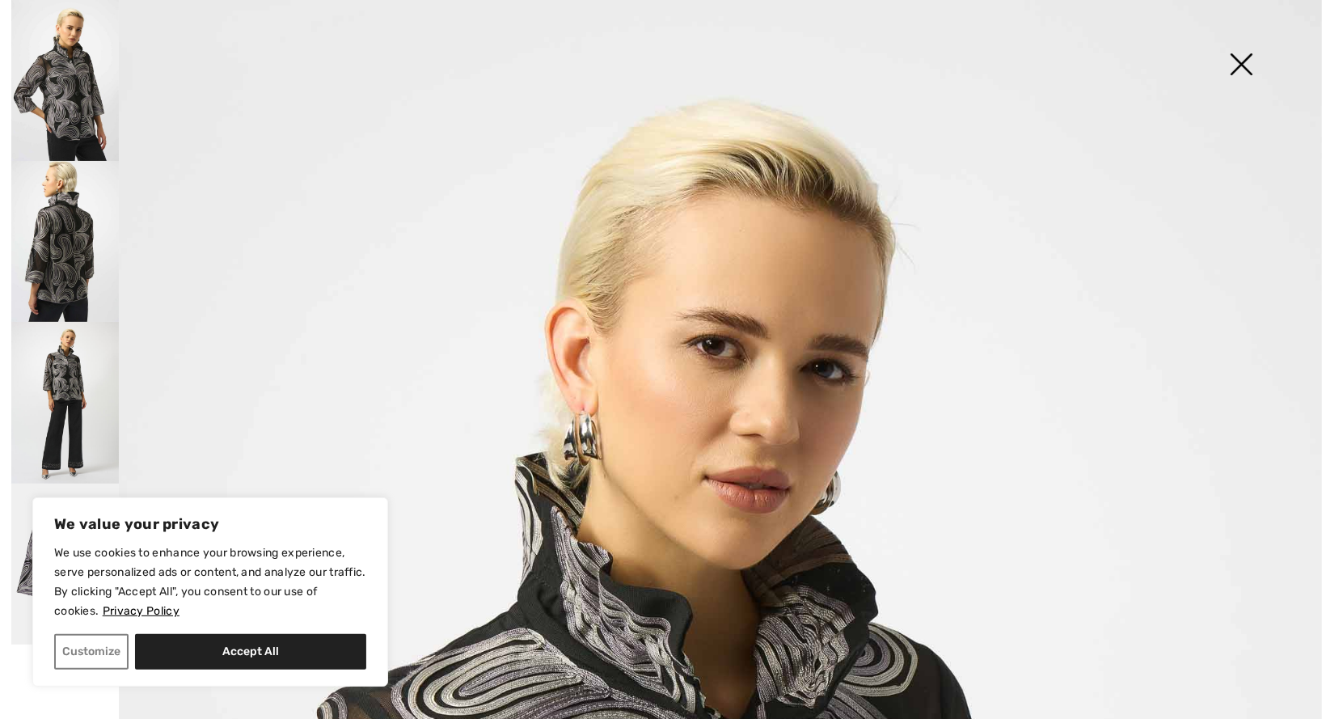
scroll to position [0, 0]
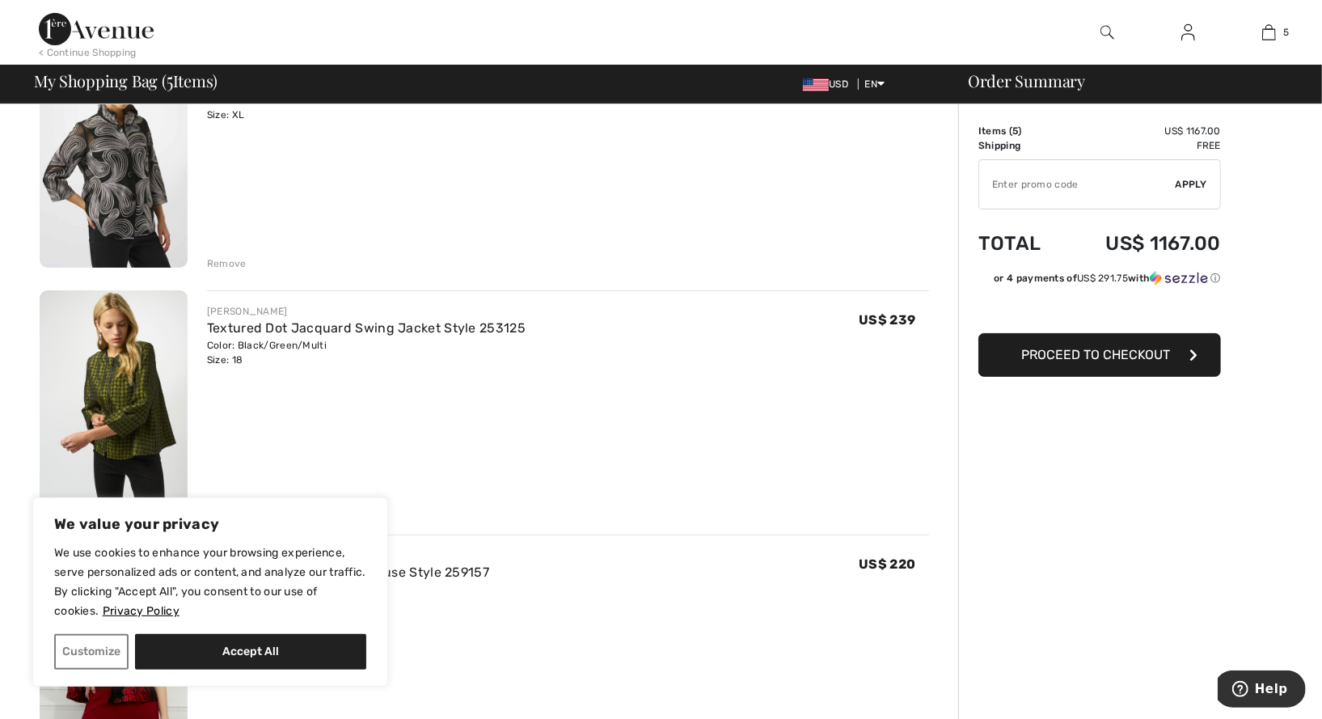
scroll to position [207, 0]
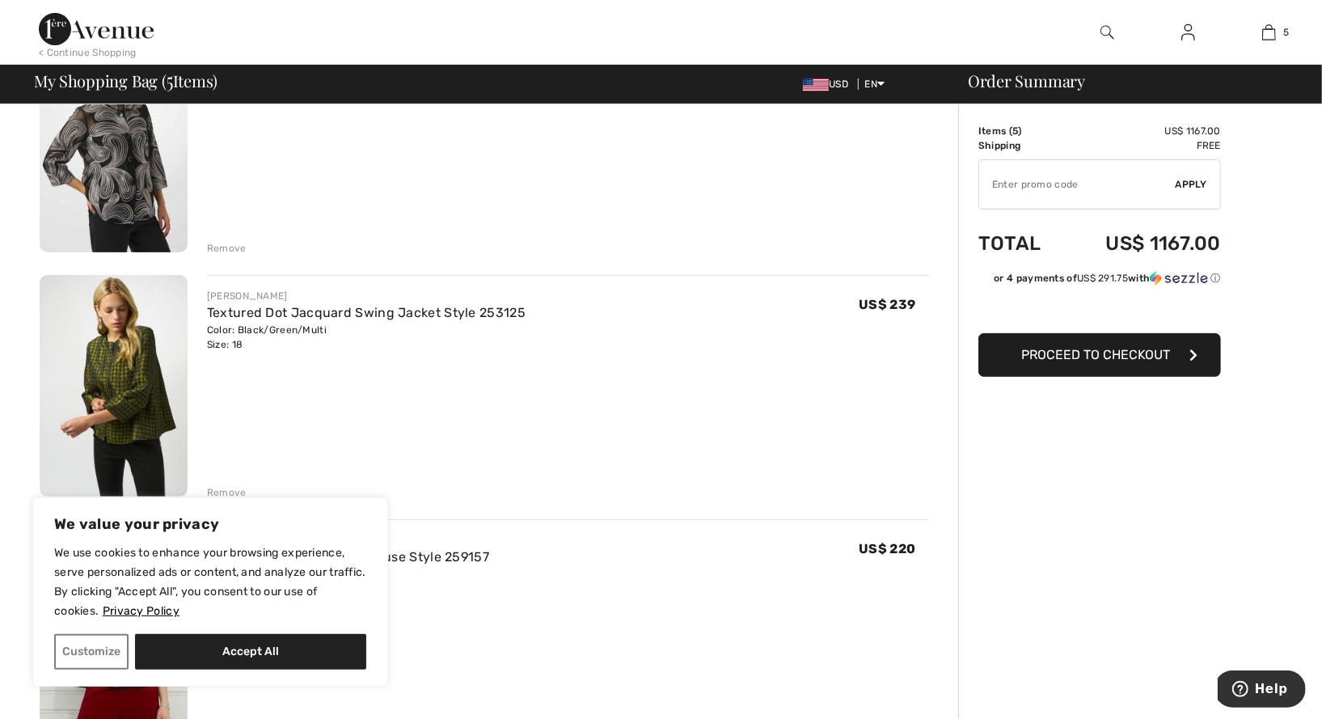
click at [139, 371] on img at bounding box center [114, 386] width 148 height 222
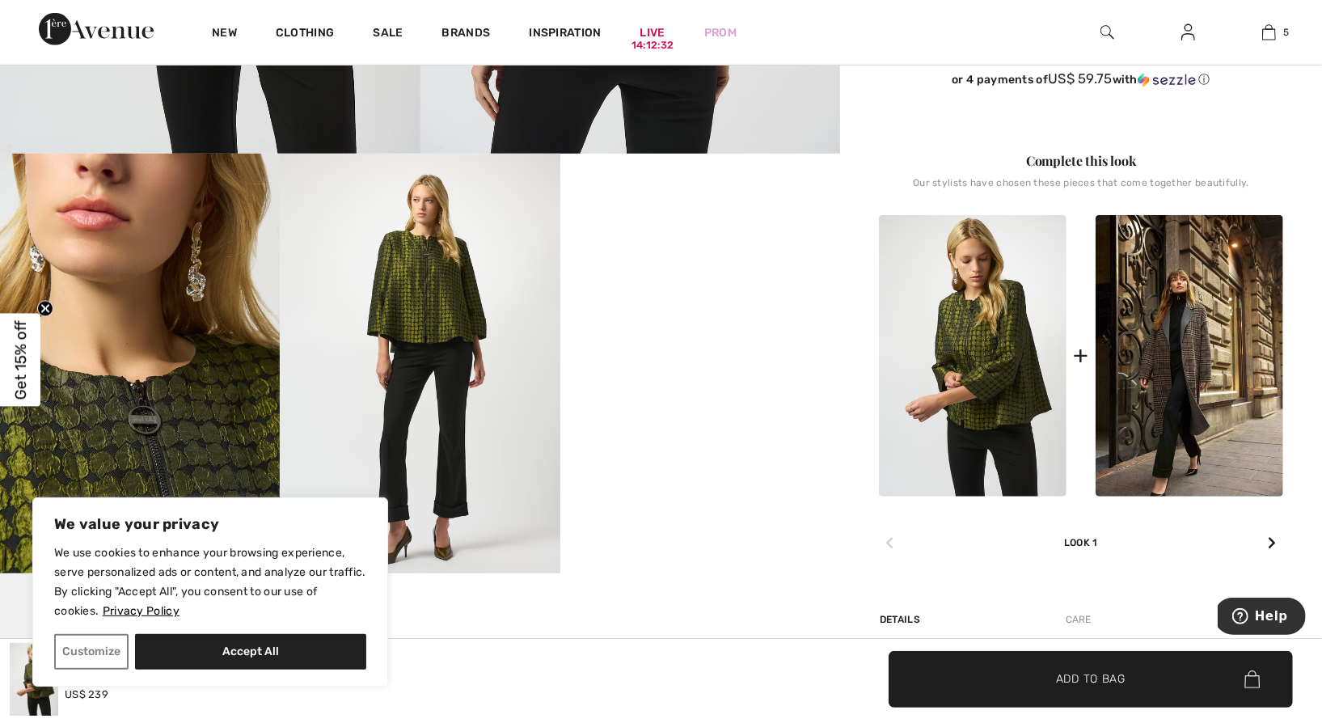
scroll to position [659, 0]
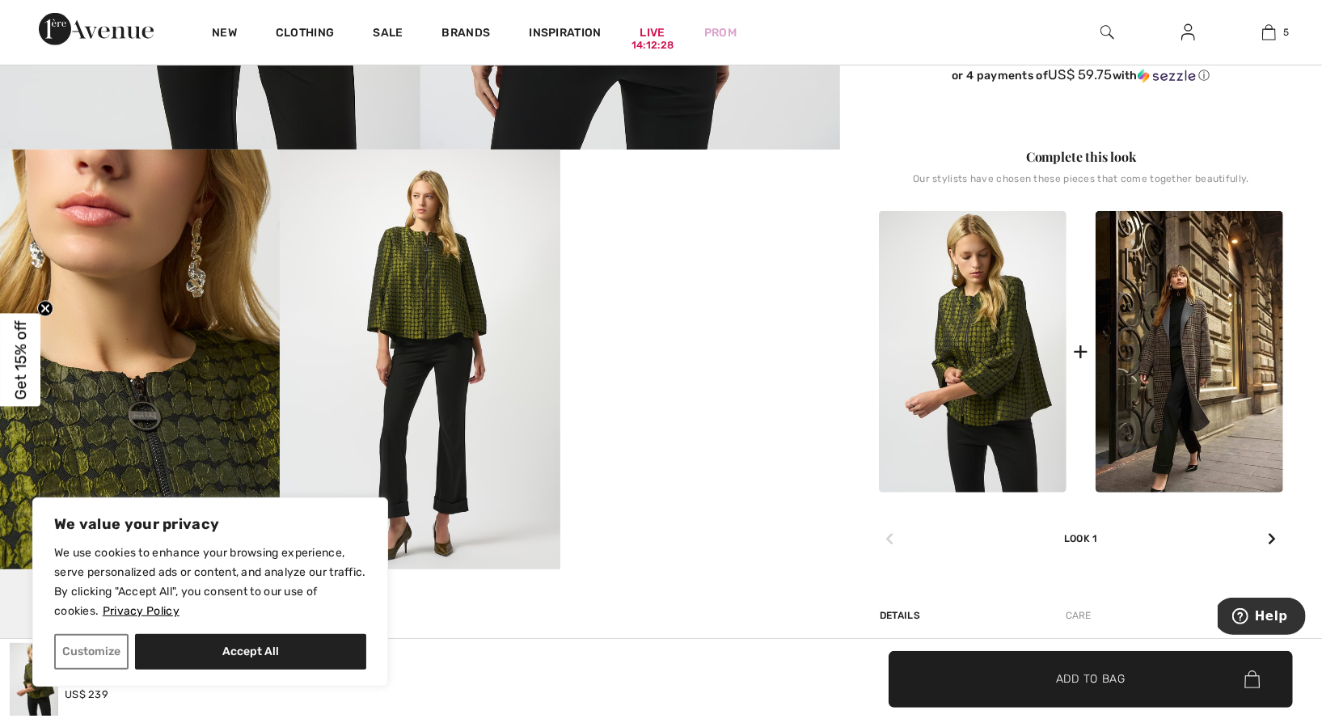
click at [213, 459] on img at bounding box center [140, 360] width 280 height 420
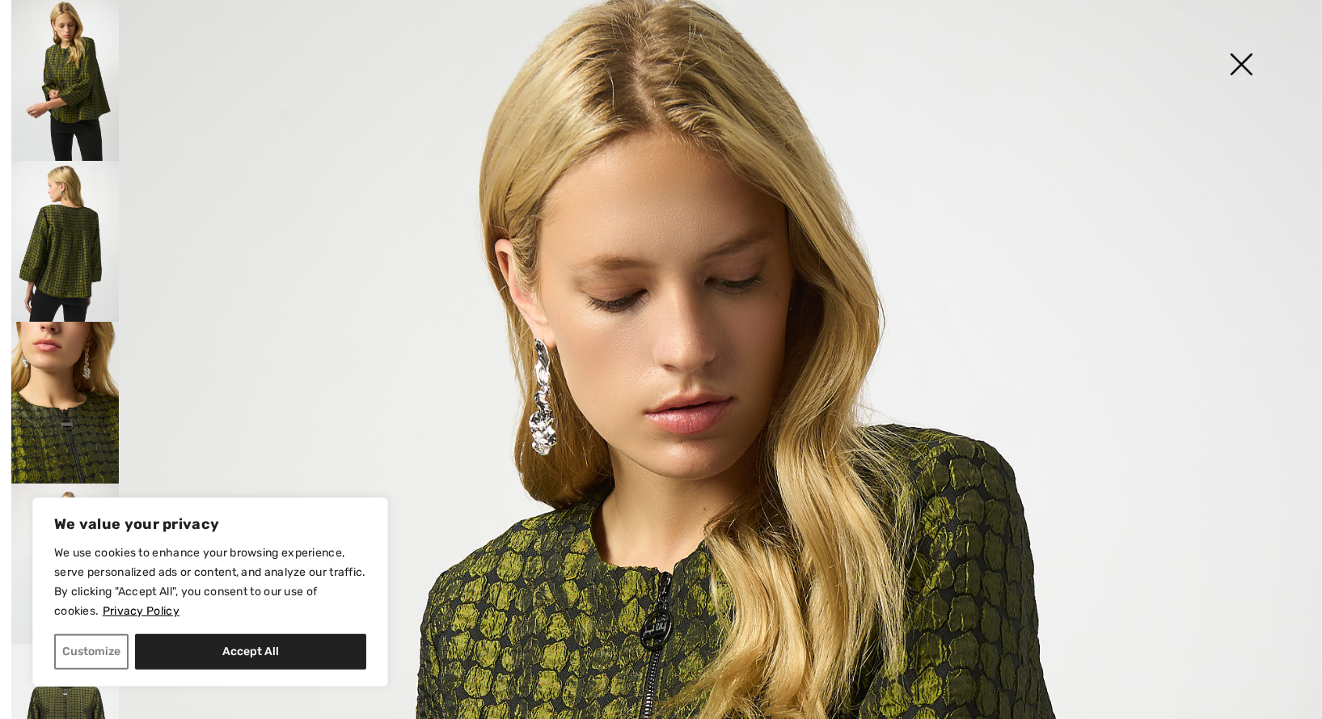
scroll to position [2, 0]
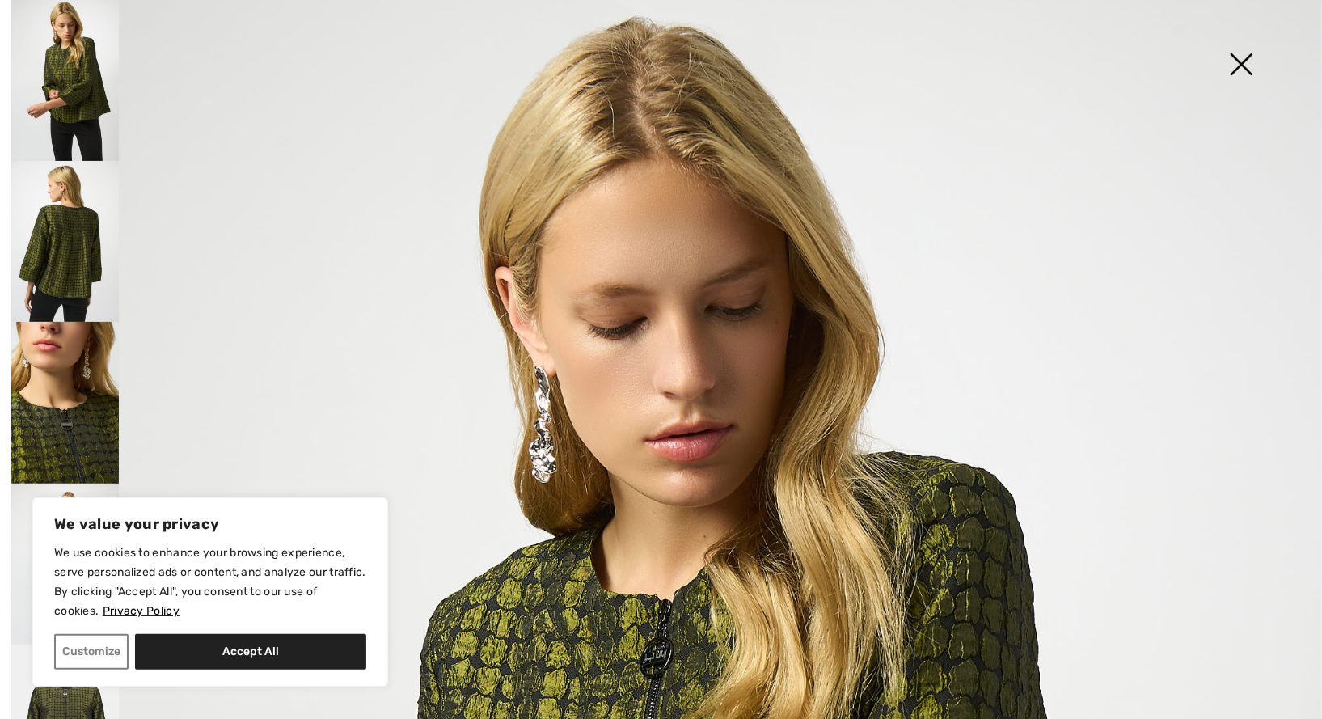
click at [1248, 61] on img at bounding box center [1241, 65] width 81 height 83
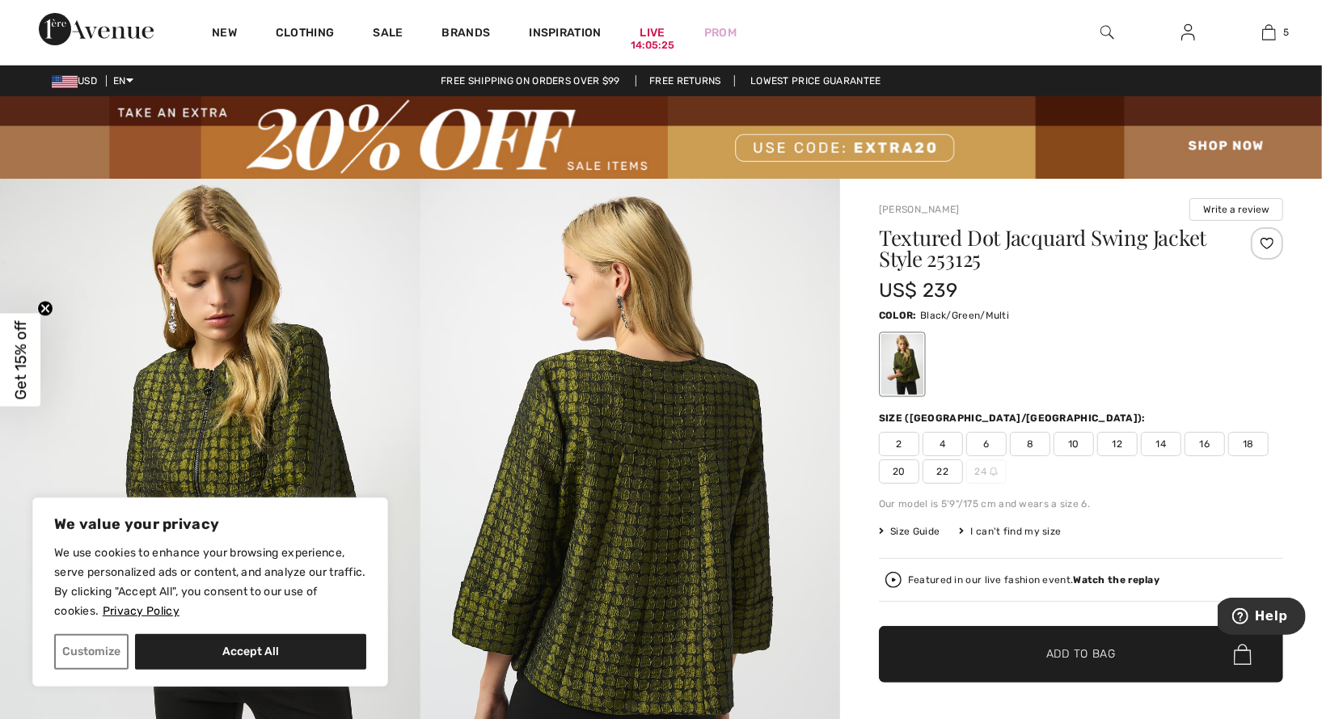
scroll to position [0, 0]
click at [364, 142] on img at bounding box center [661, 137] width 1322 height 82
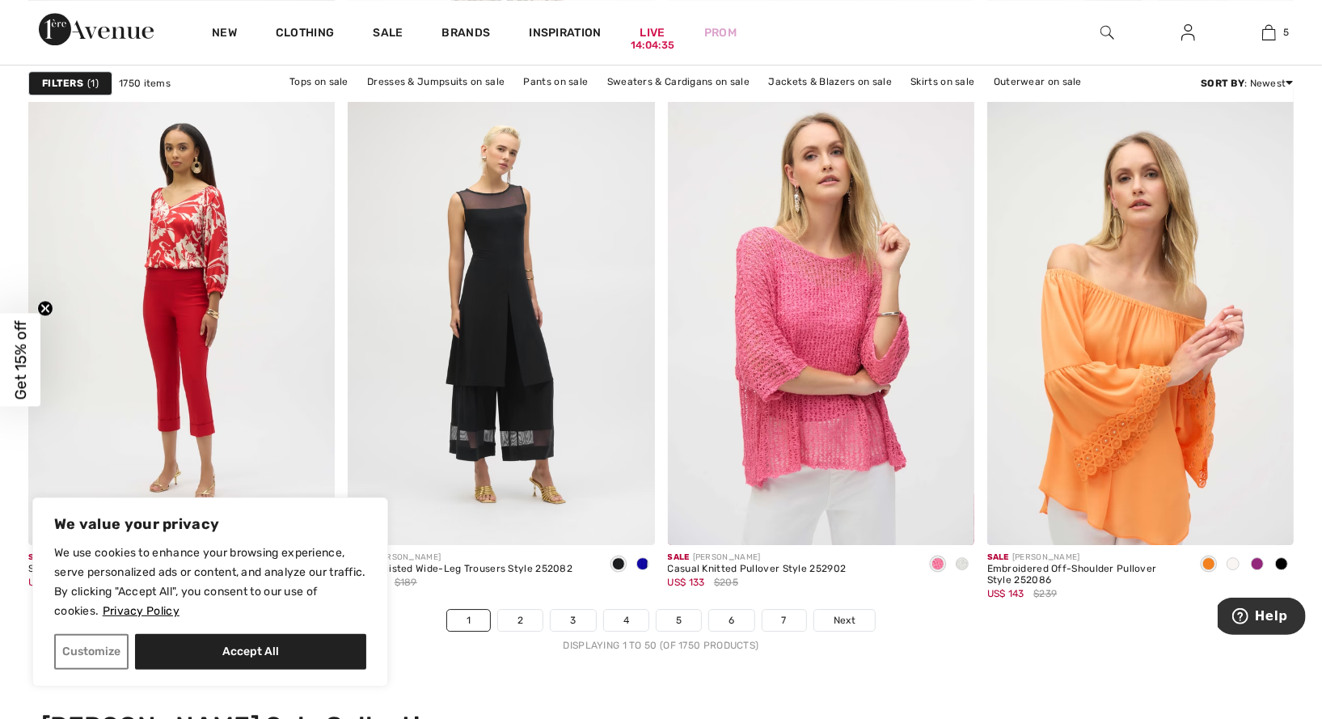
scroll to position [7933, 0]
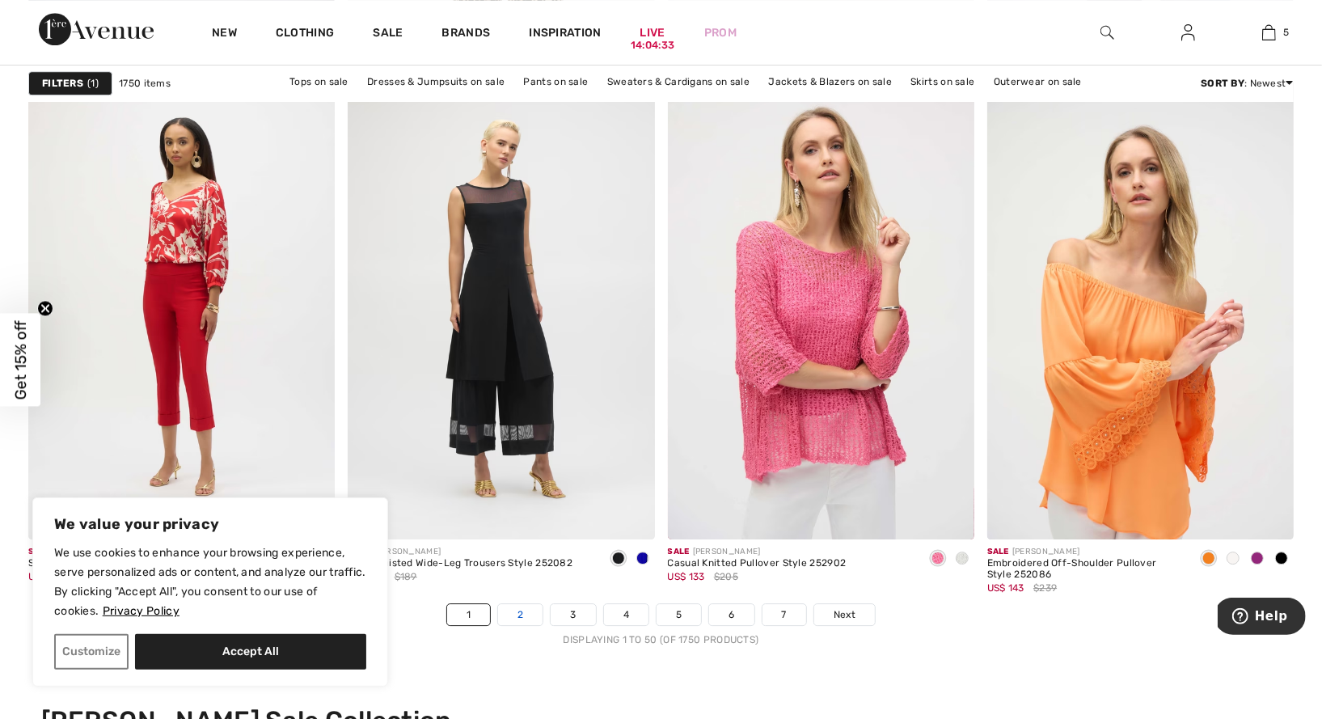
click at [514, 621] on link "2" at bounding box center [520, 614] width 44 height 21
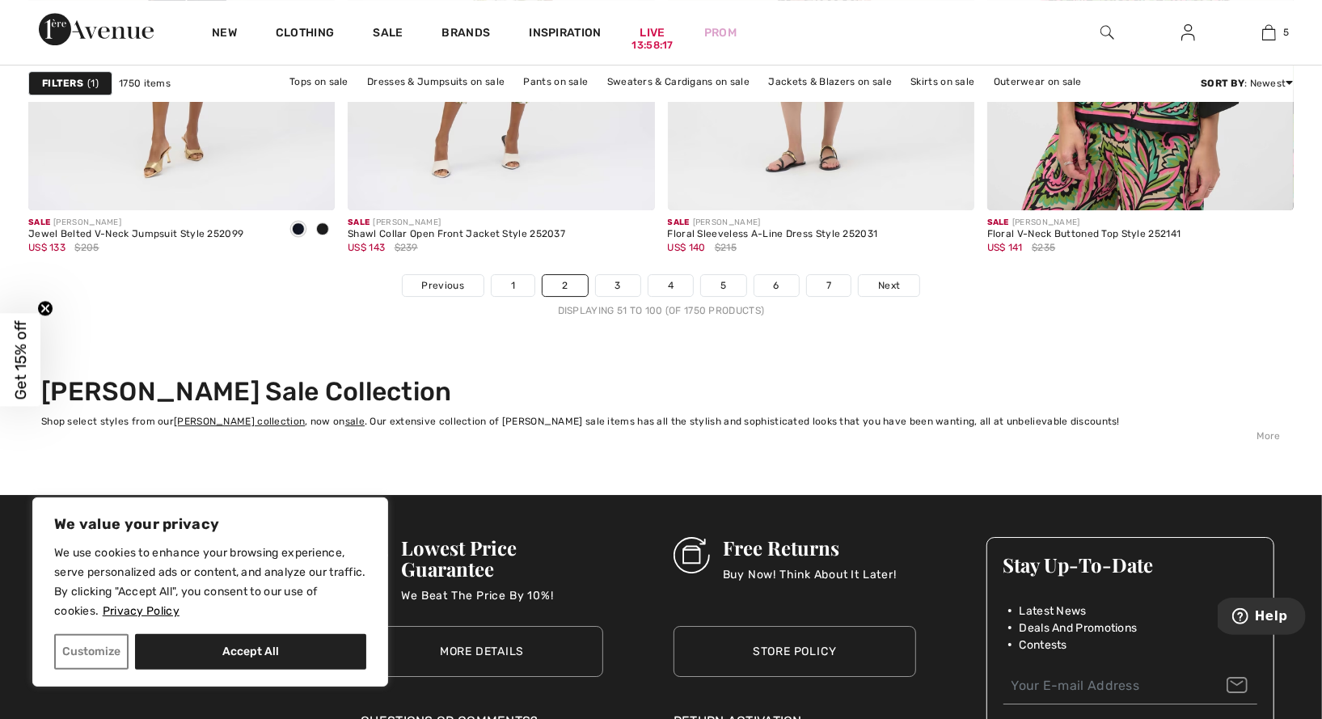
scroll to position [8269, 0]
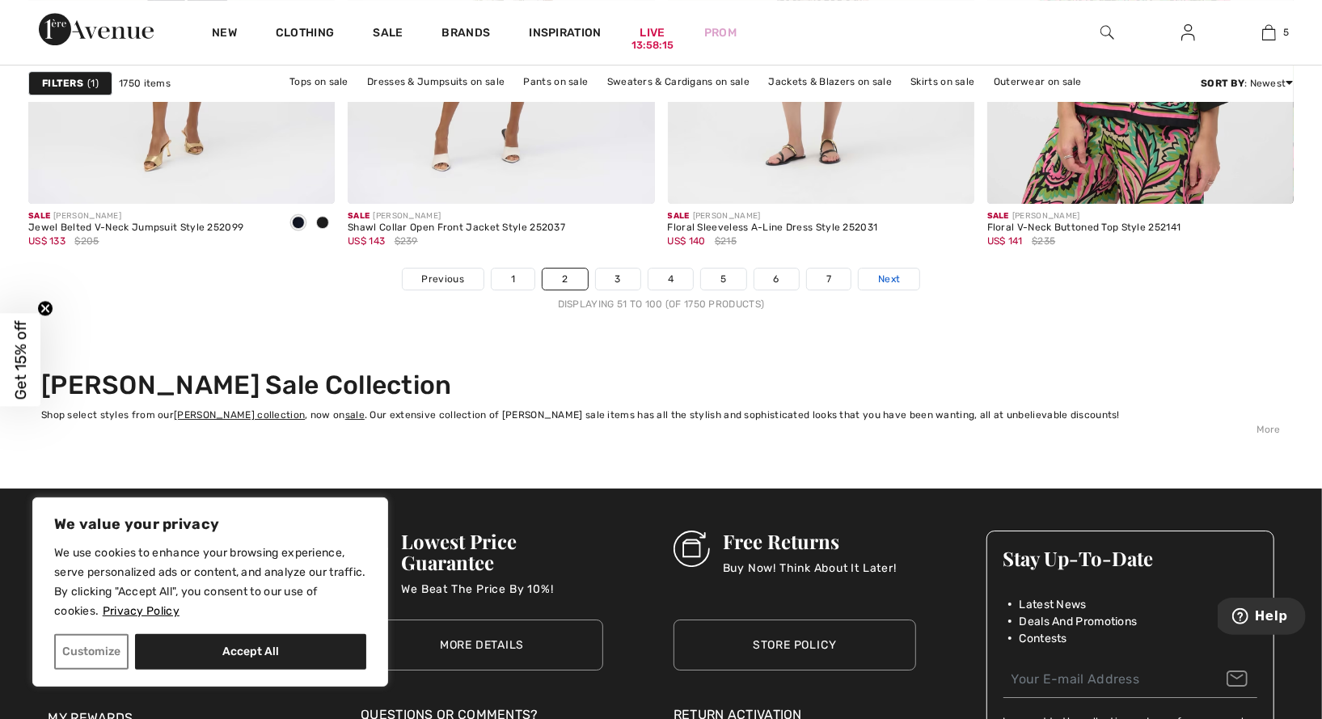
click at [886, 281] on span "Next" at bounding box center [889, 279] width 22 height 15
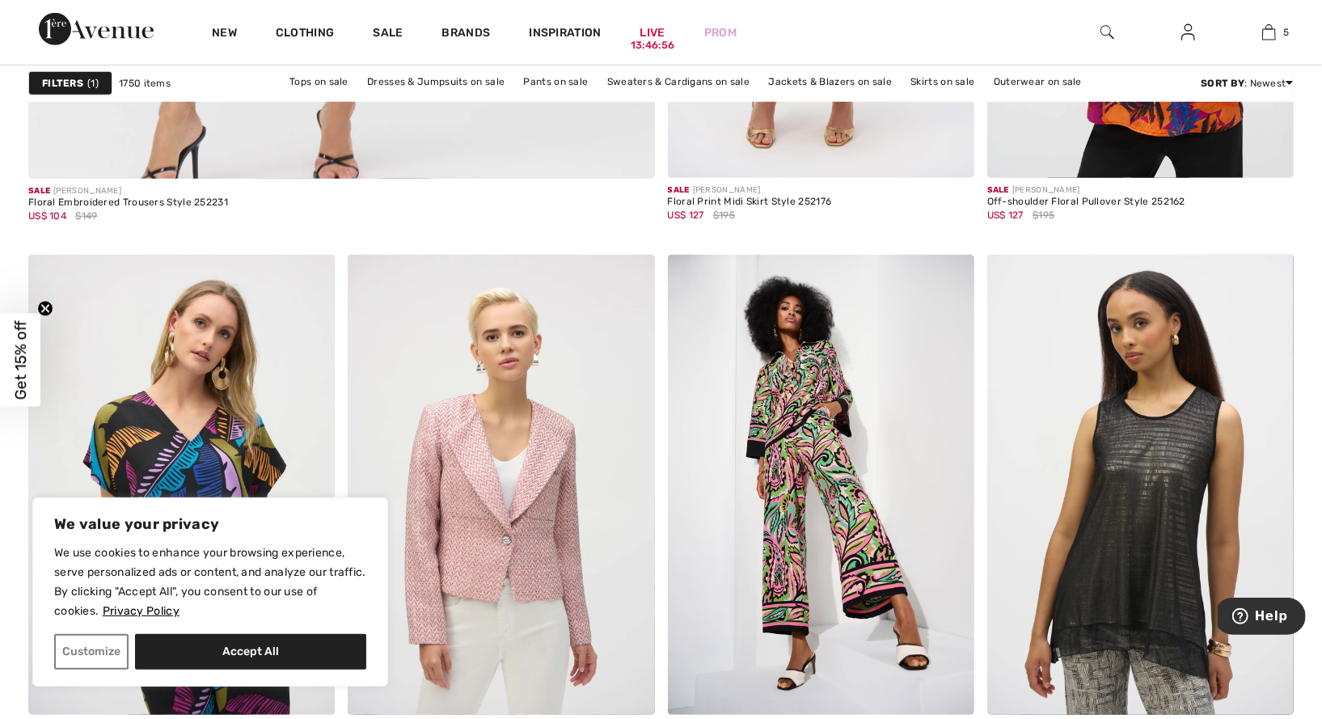
scroll to position [2944, 0]
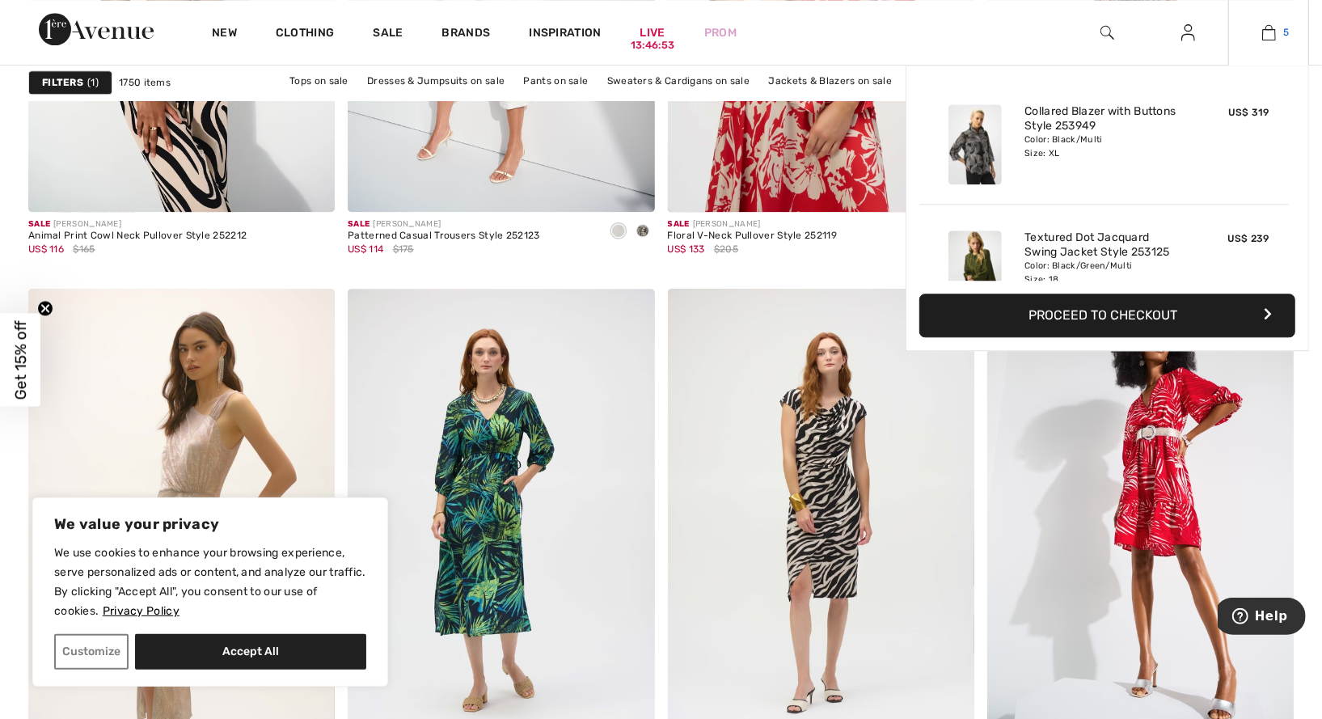
click at [1286, 26] on span "5" at bounding box center [1287, 32] width 6 height 15
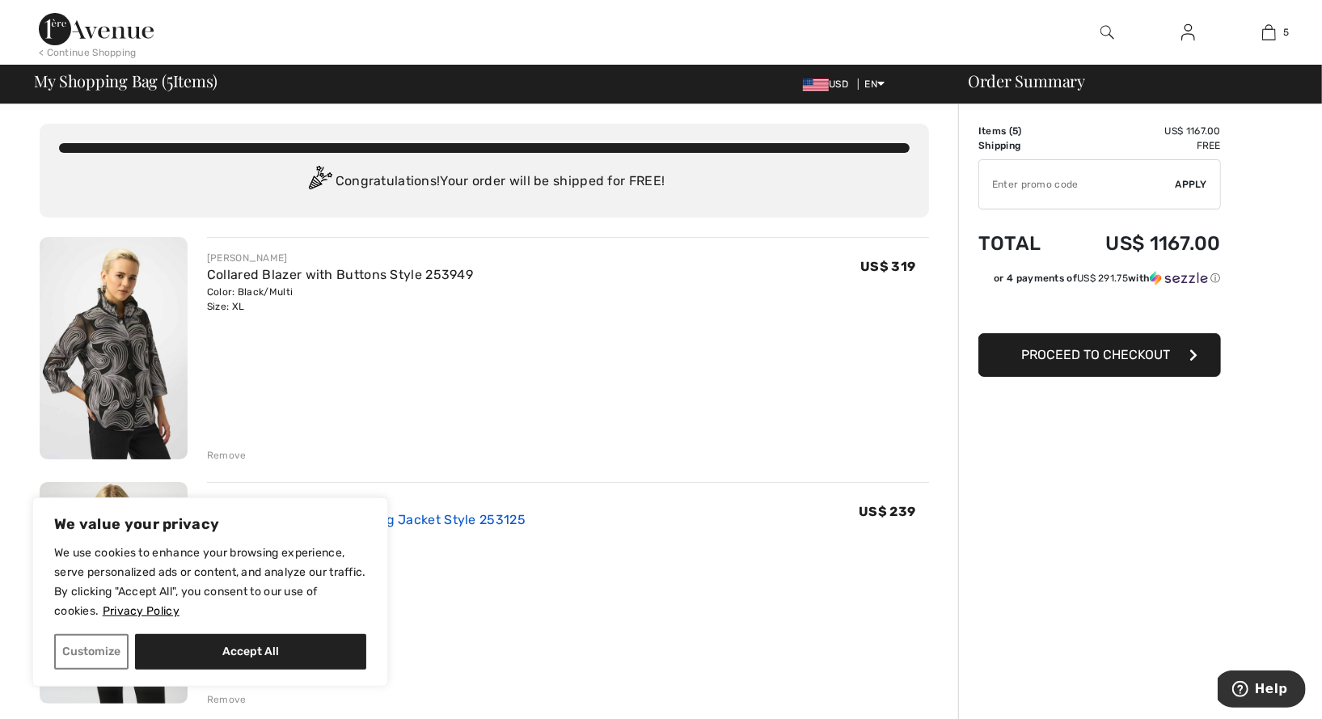
click at [475, 514] on link "Textured Dot Jacquard Swing Jacket Style 253125" at bounding box center [366, 519] width 319 height 15
